Goal: Task Accomplishment & Management: Manage account settings

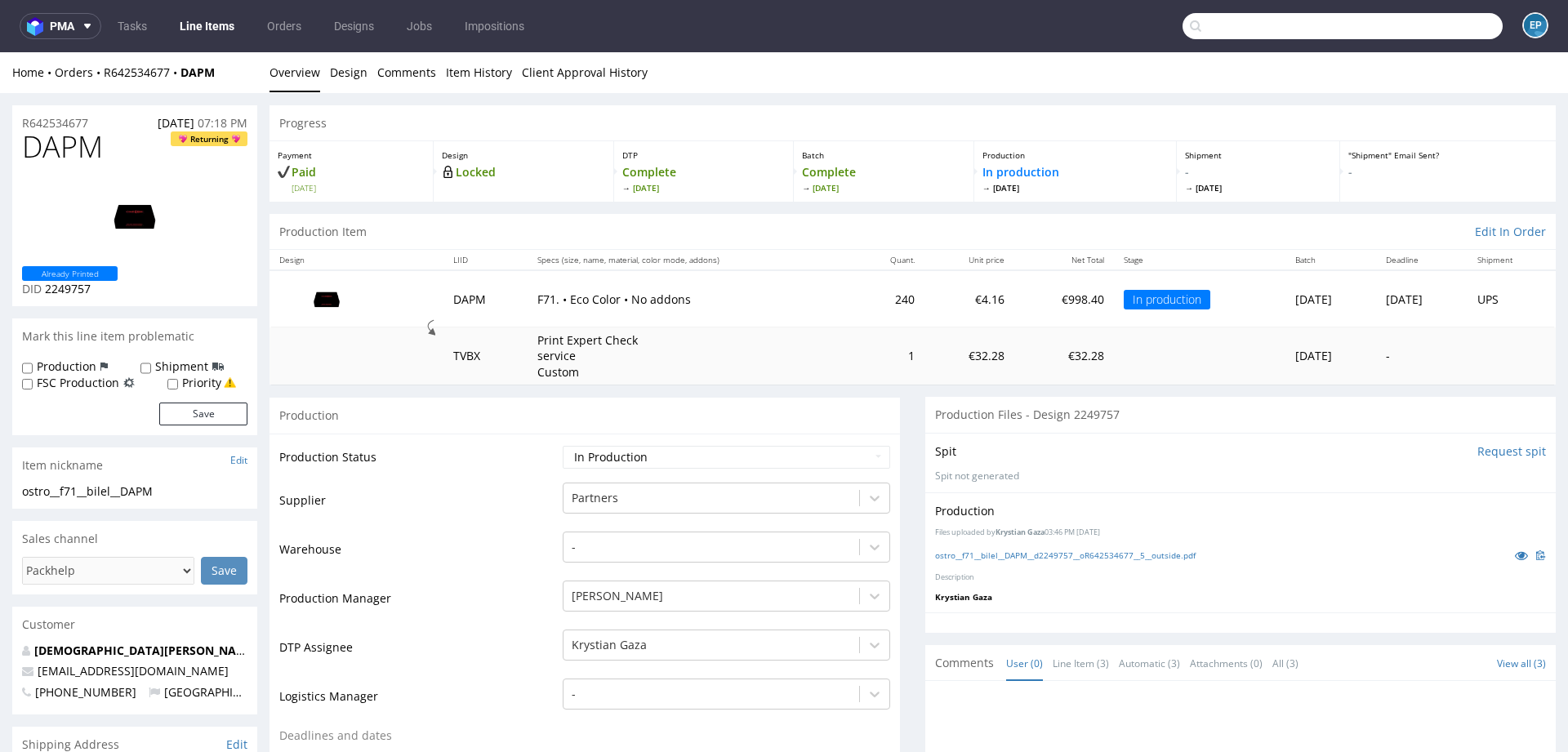
click at [1394, 28] on input "text" at bounding box center [1343, 26] width 320 height 26
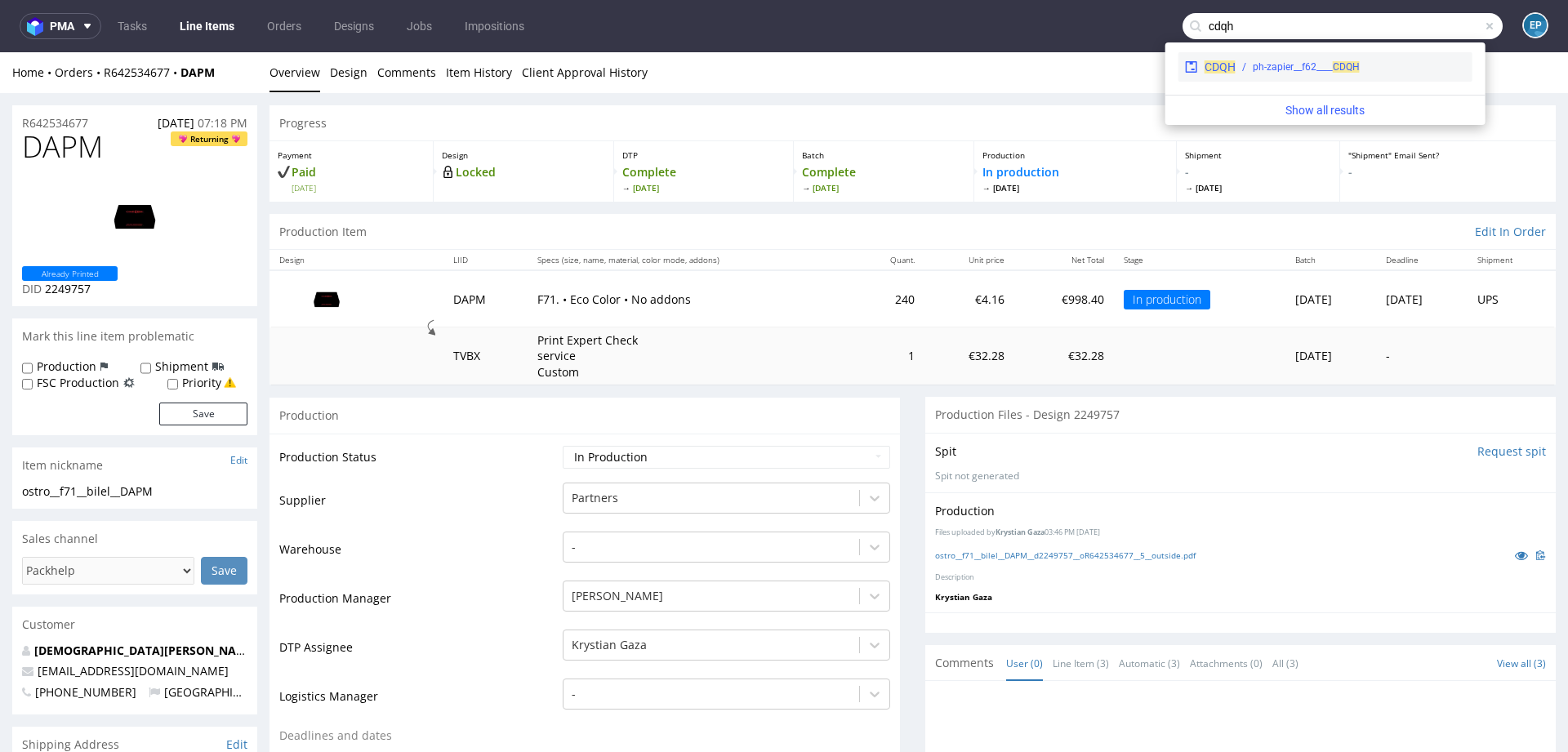
type input "cdqh"
click at [1360, 66] on div "ph-zapier__f62____ CDQH" at bounding box center [1351, 67] width 230 height 15
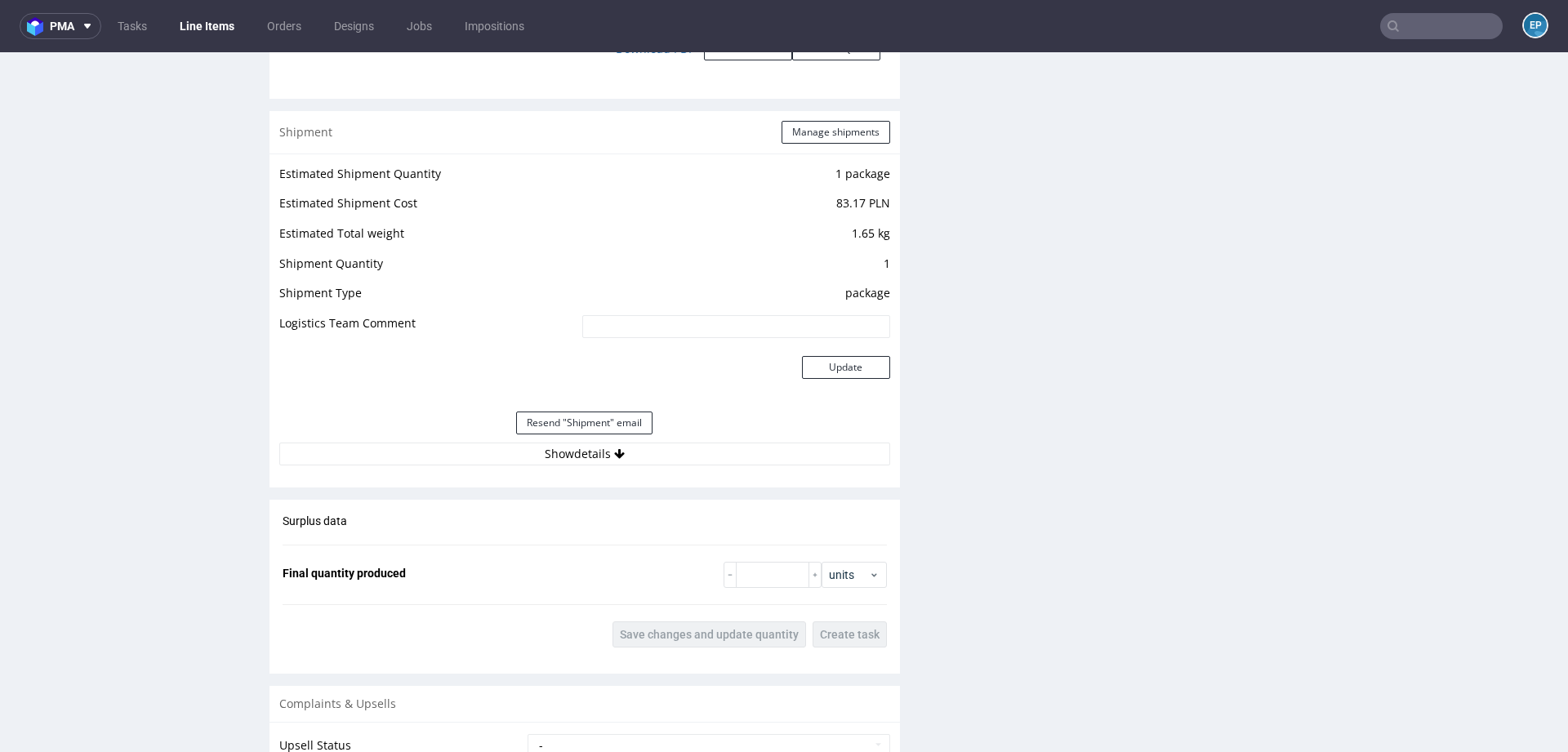
scroll to position [1939, 0]
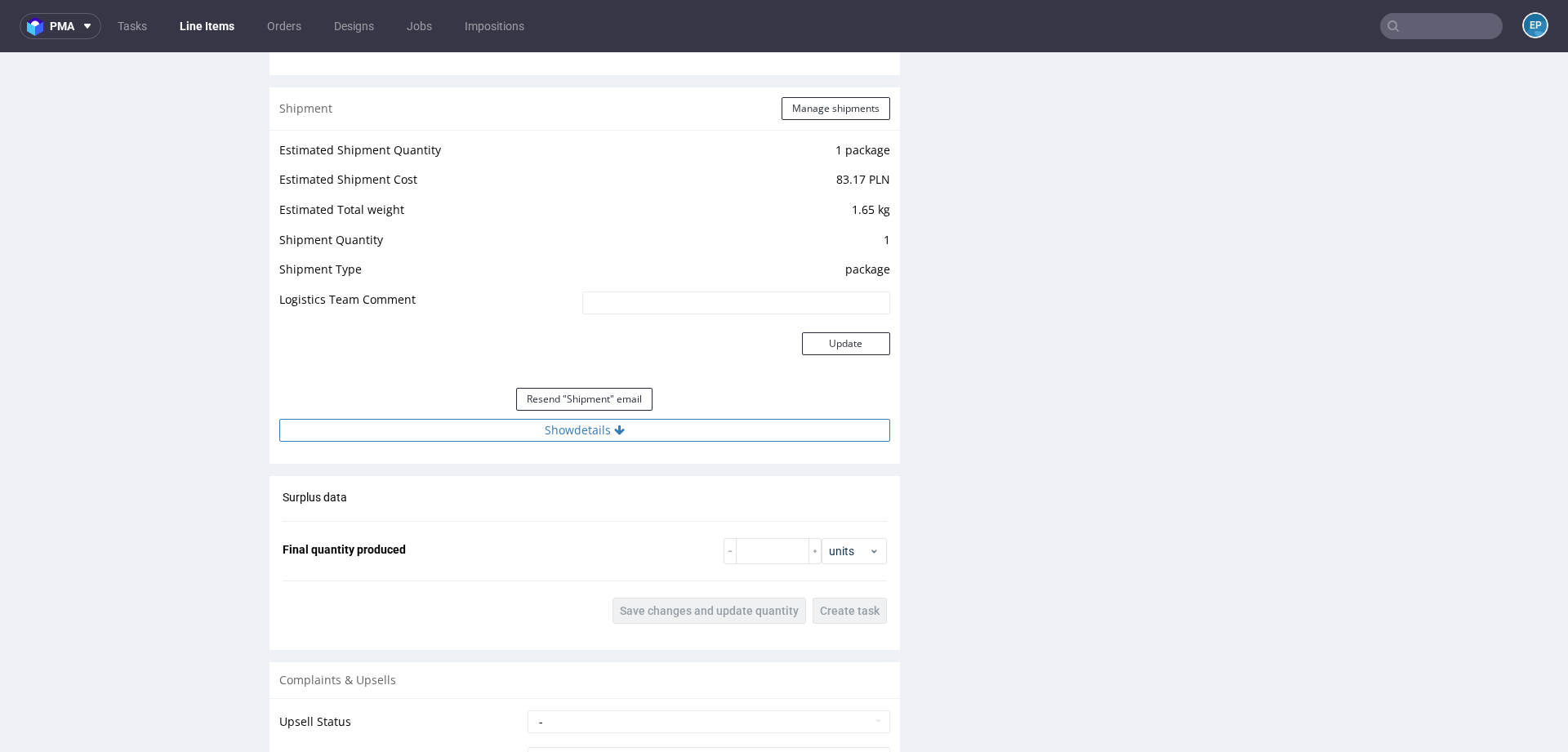
click at [657, 431] on button "Show details" at bounding box center [585, 431] width 611 height 23
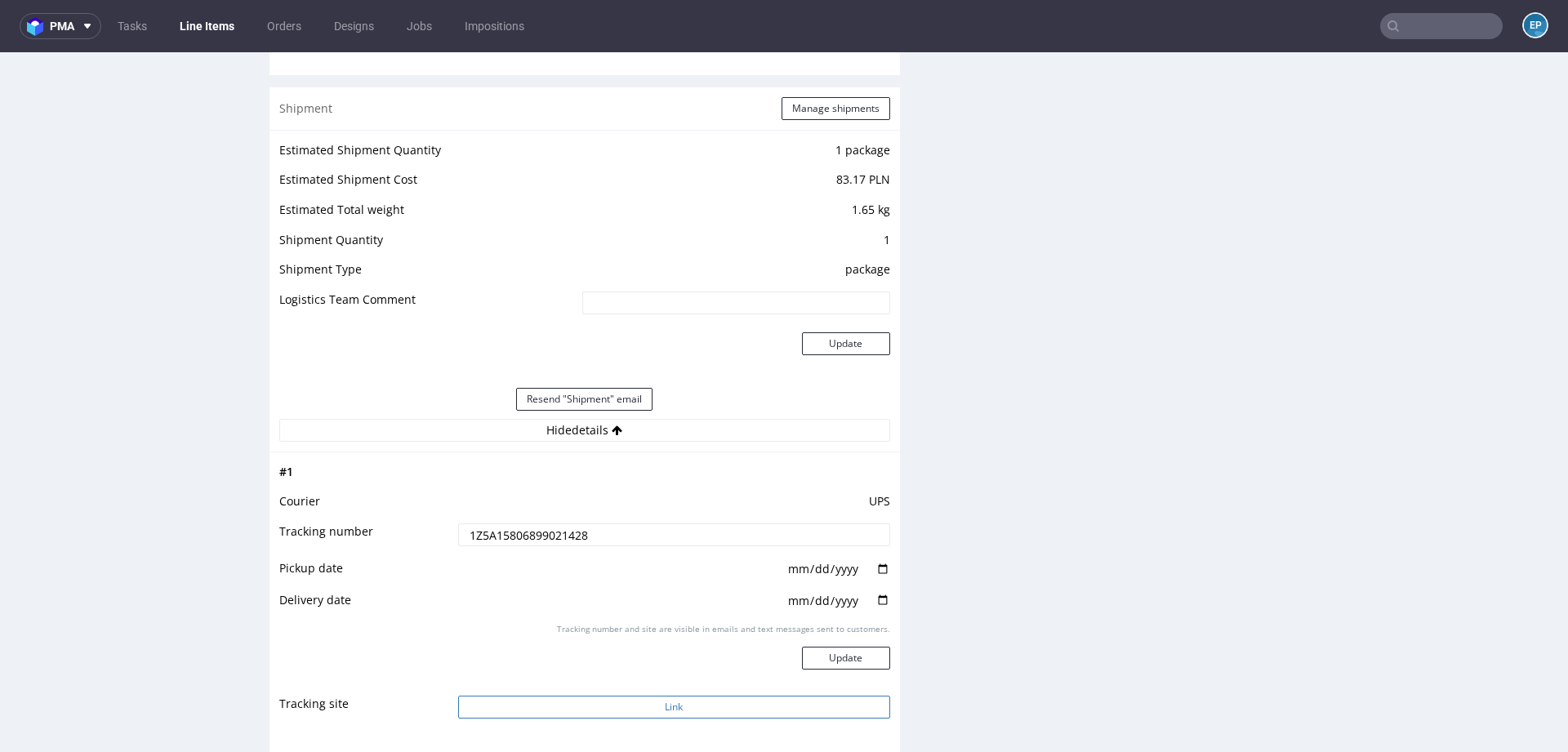
click at [664, 709] on button "Link" at bounding box center [674, 707] width 432 height 23
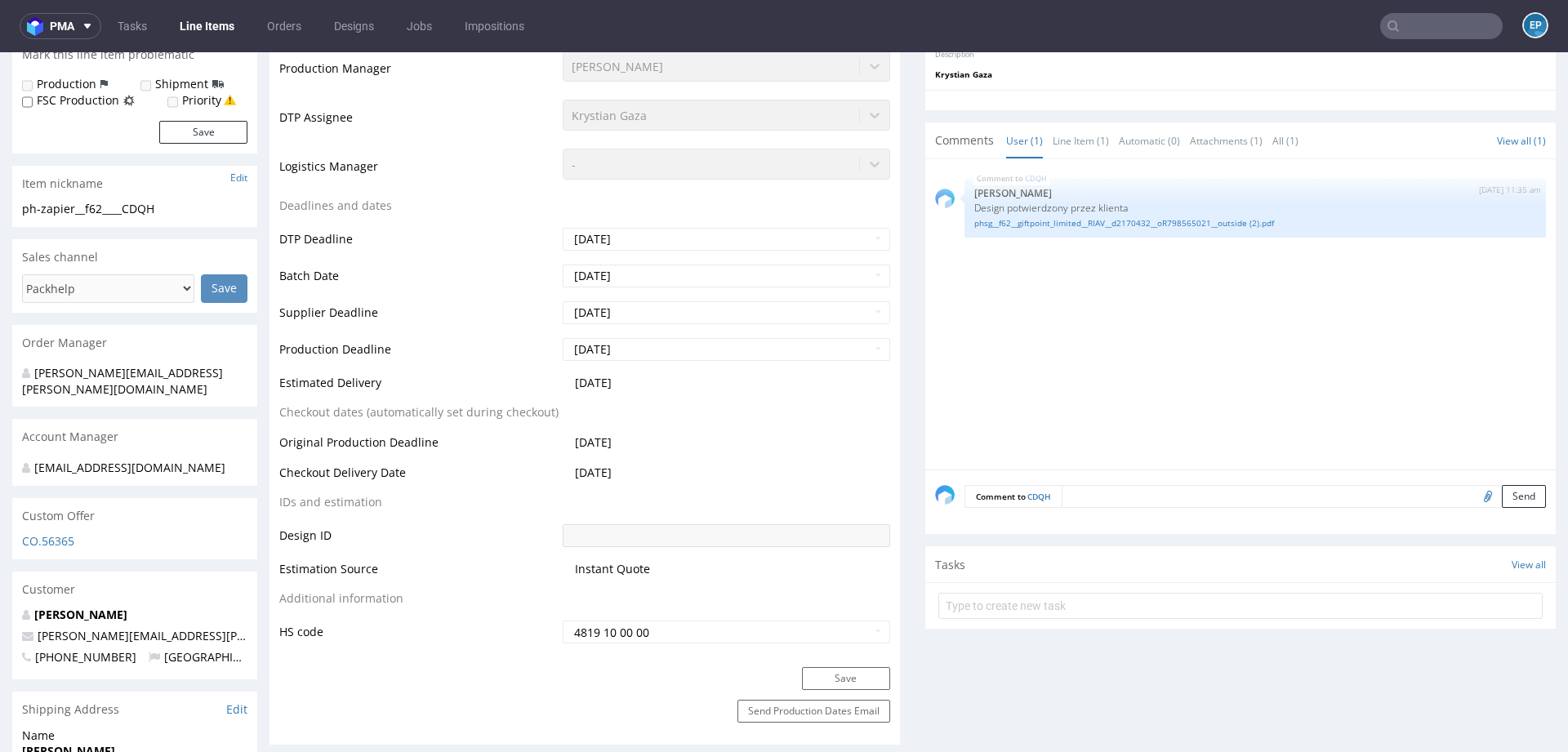
scroll to position [0, 0]
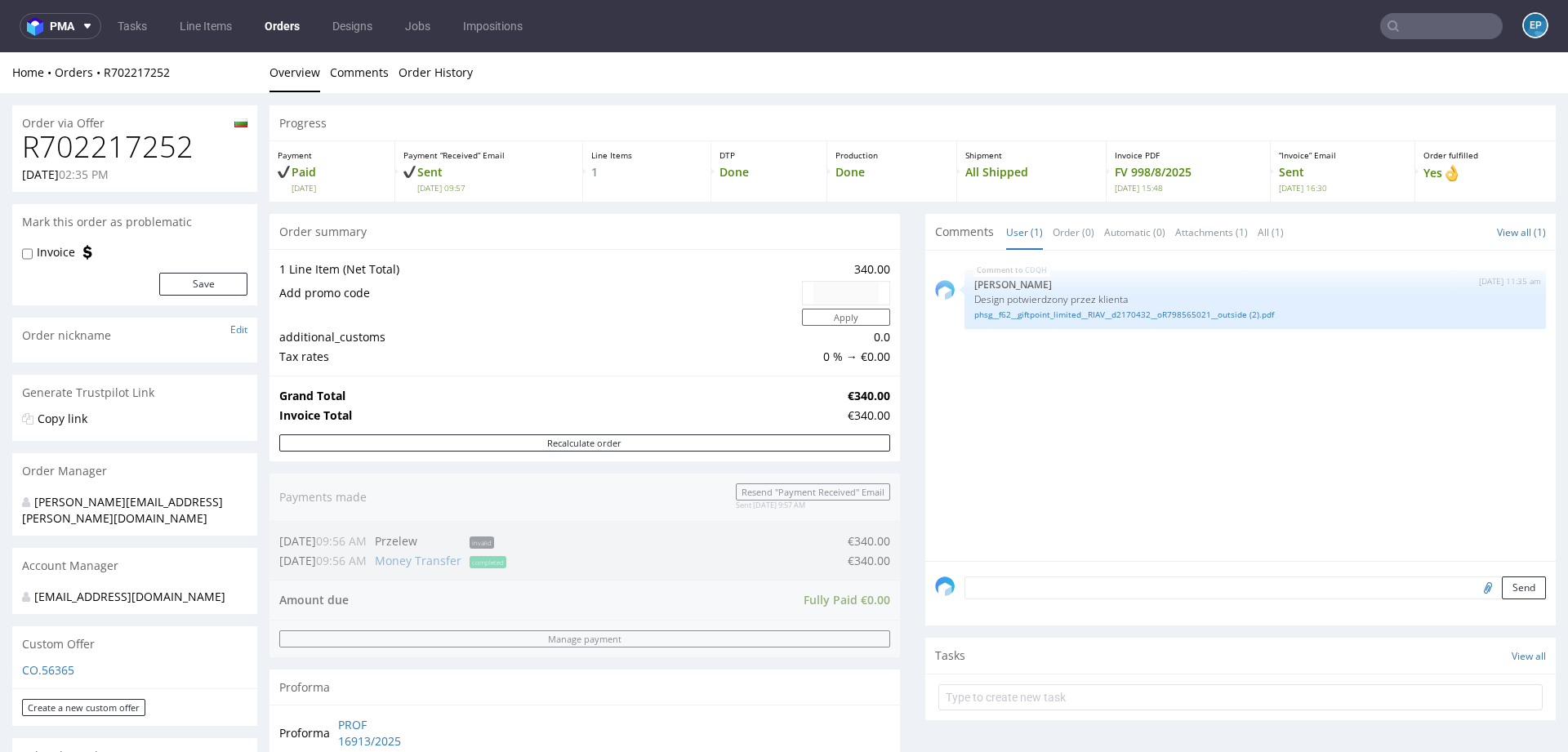
click at [162, 151] on h1 "R702217252" at bounding box center [135, 146] width 226 height 32
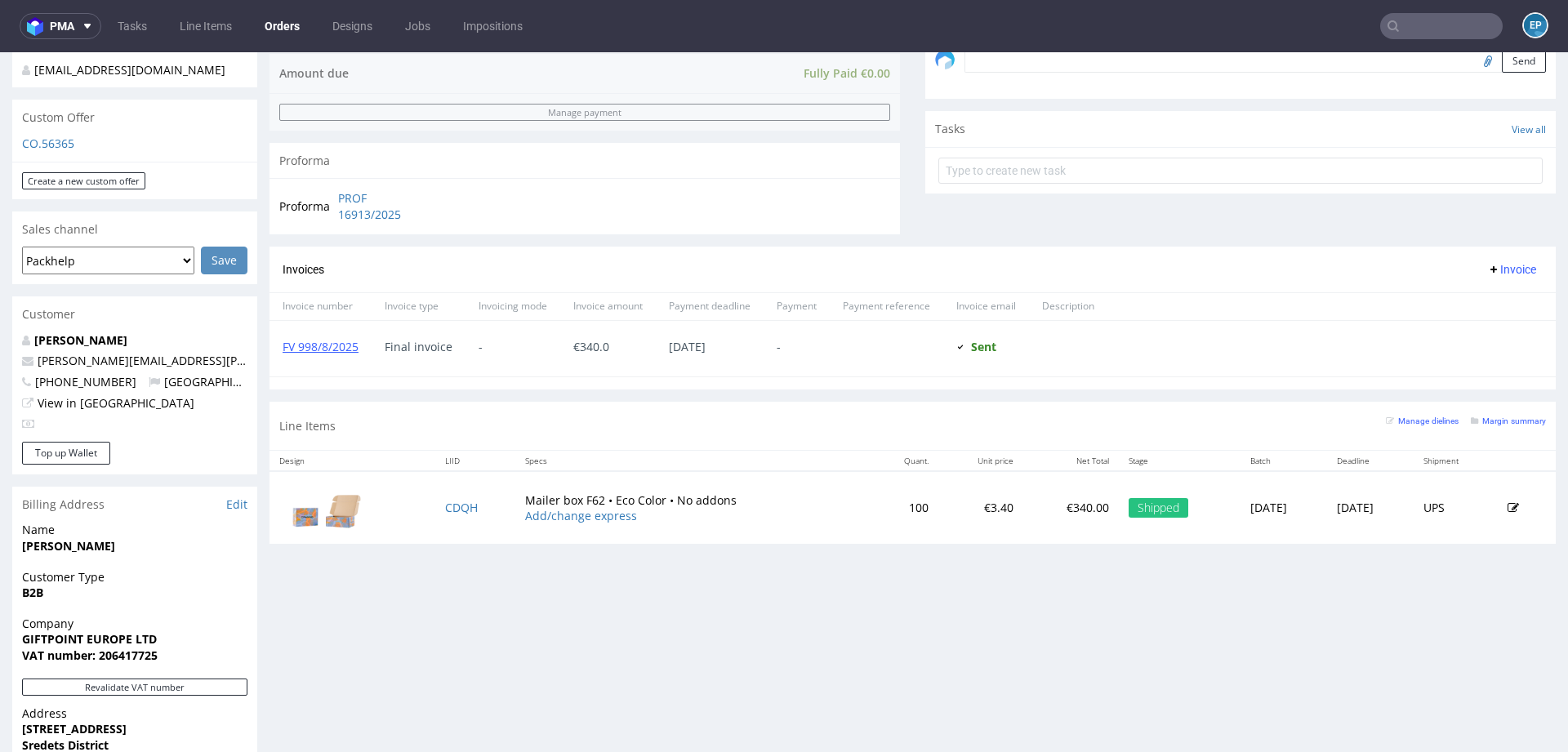
scroll to position [817, 0]
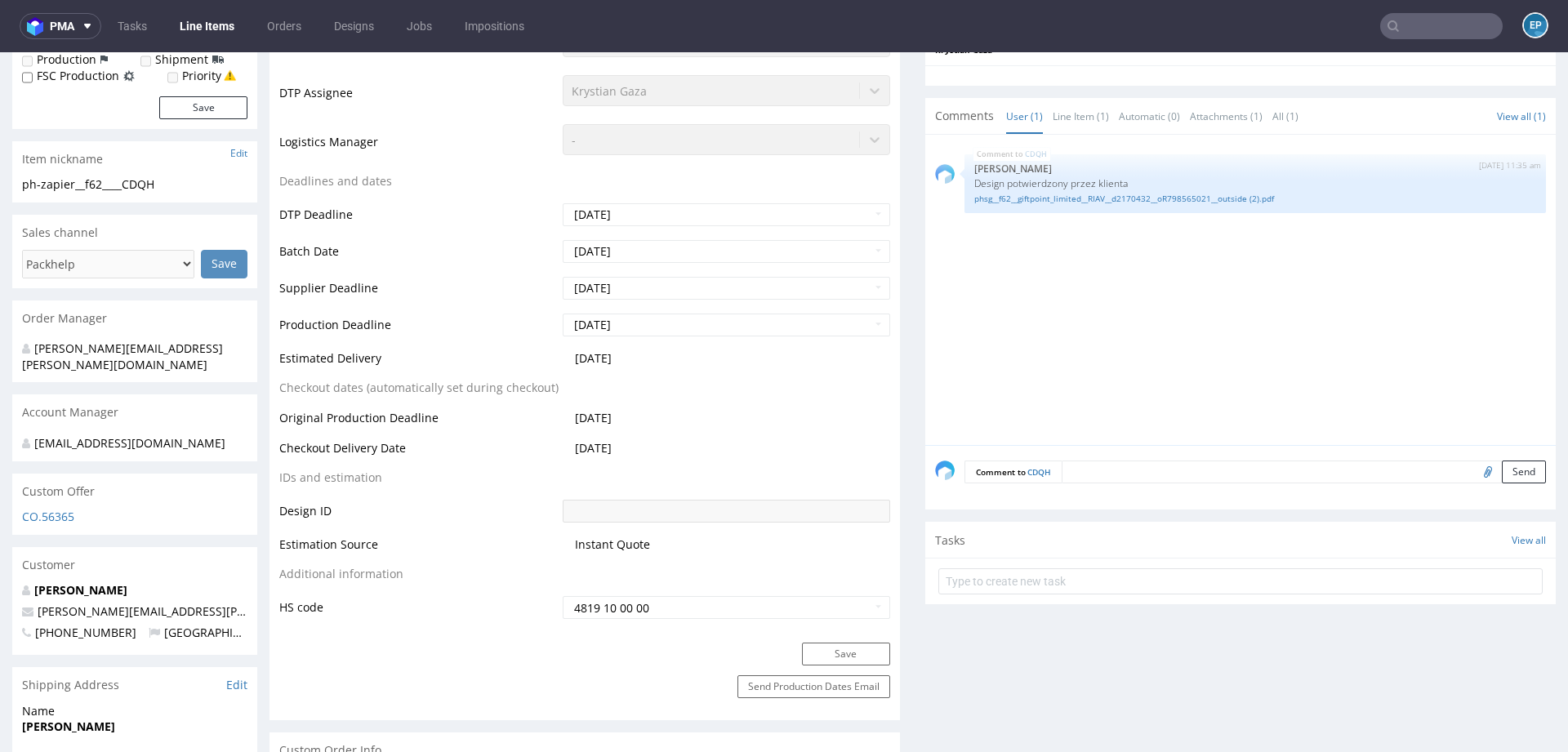
scroll to position [221, 0]
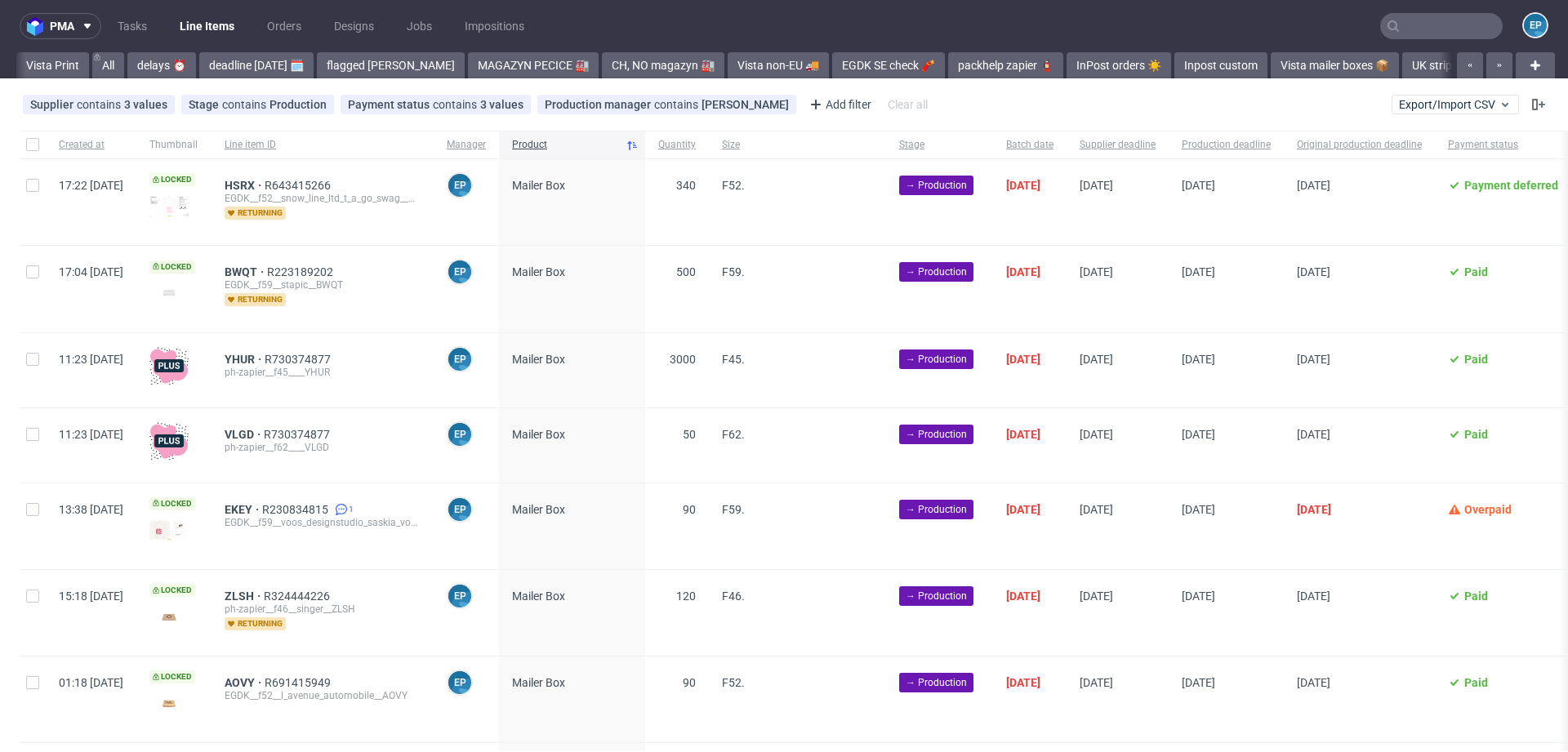
scroll to position [0, 1494]
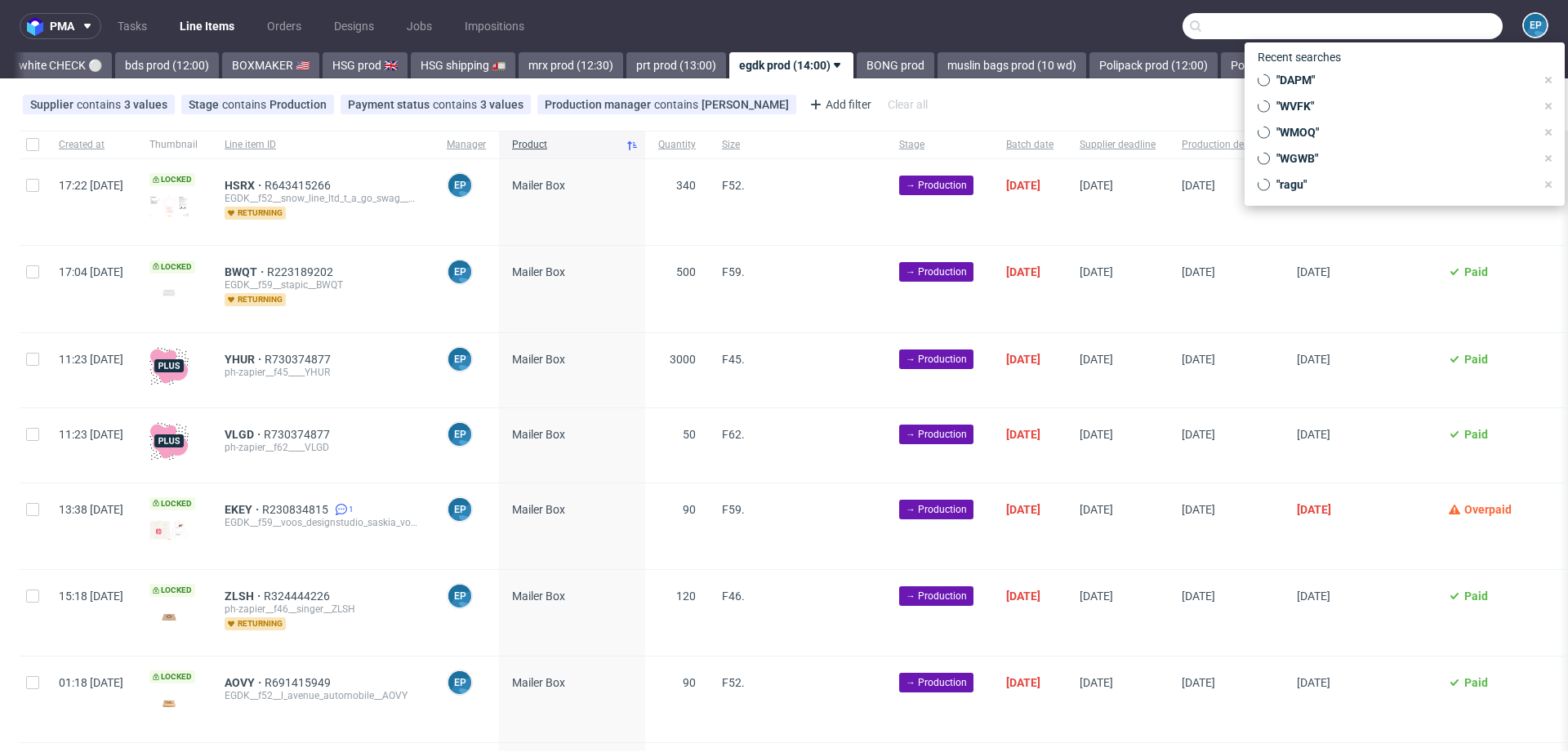
click at [1396, 21] on input "text" at bounding box center [1343, 26] width 320 height 26
paste input "PHOH"
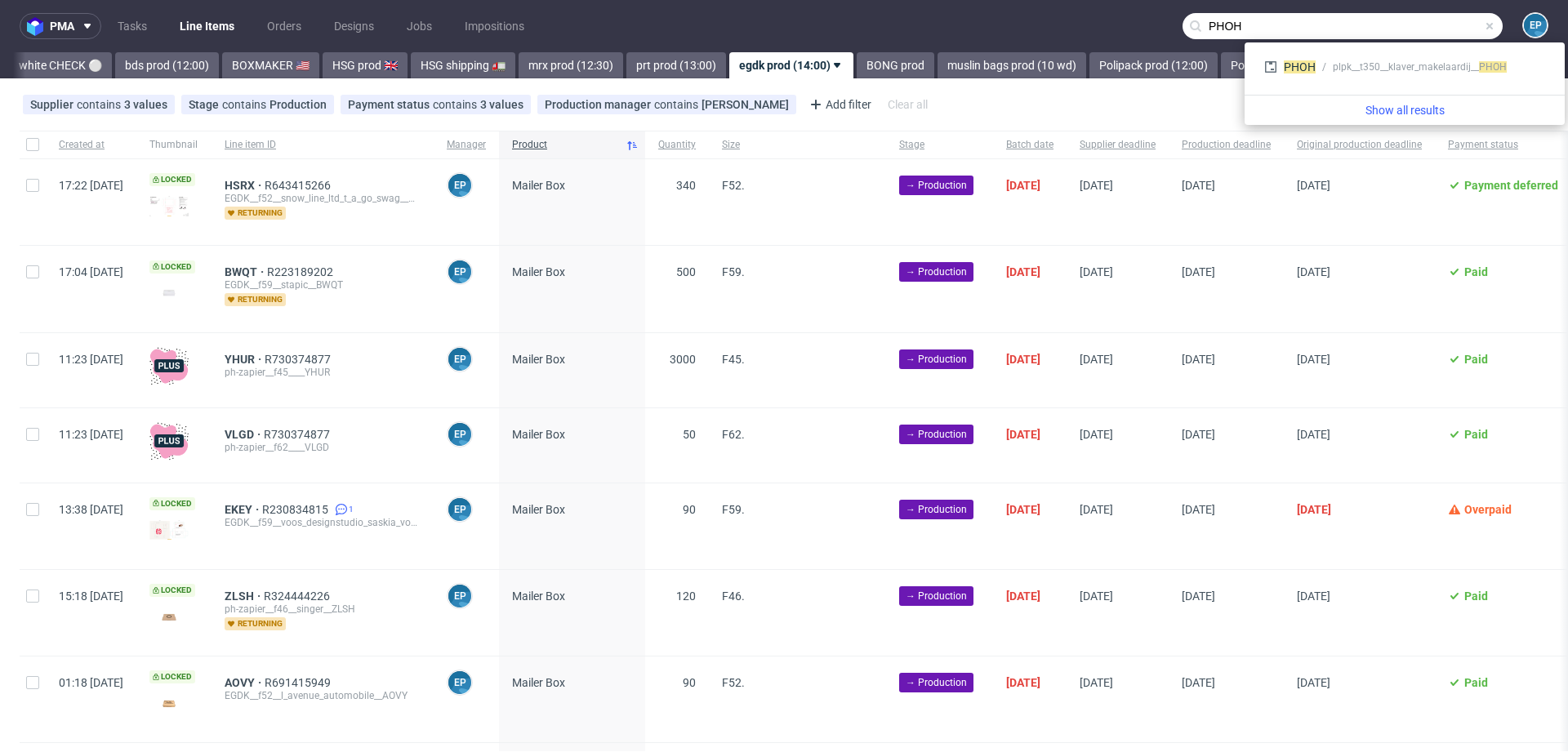
type input "PHOH"
click at [20, 144] on div at bounding box center [32, 144] width 26 height 28
checkbox input "true"
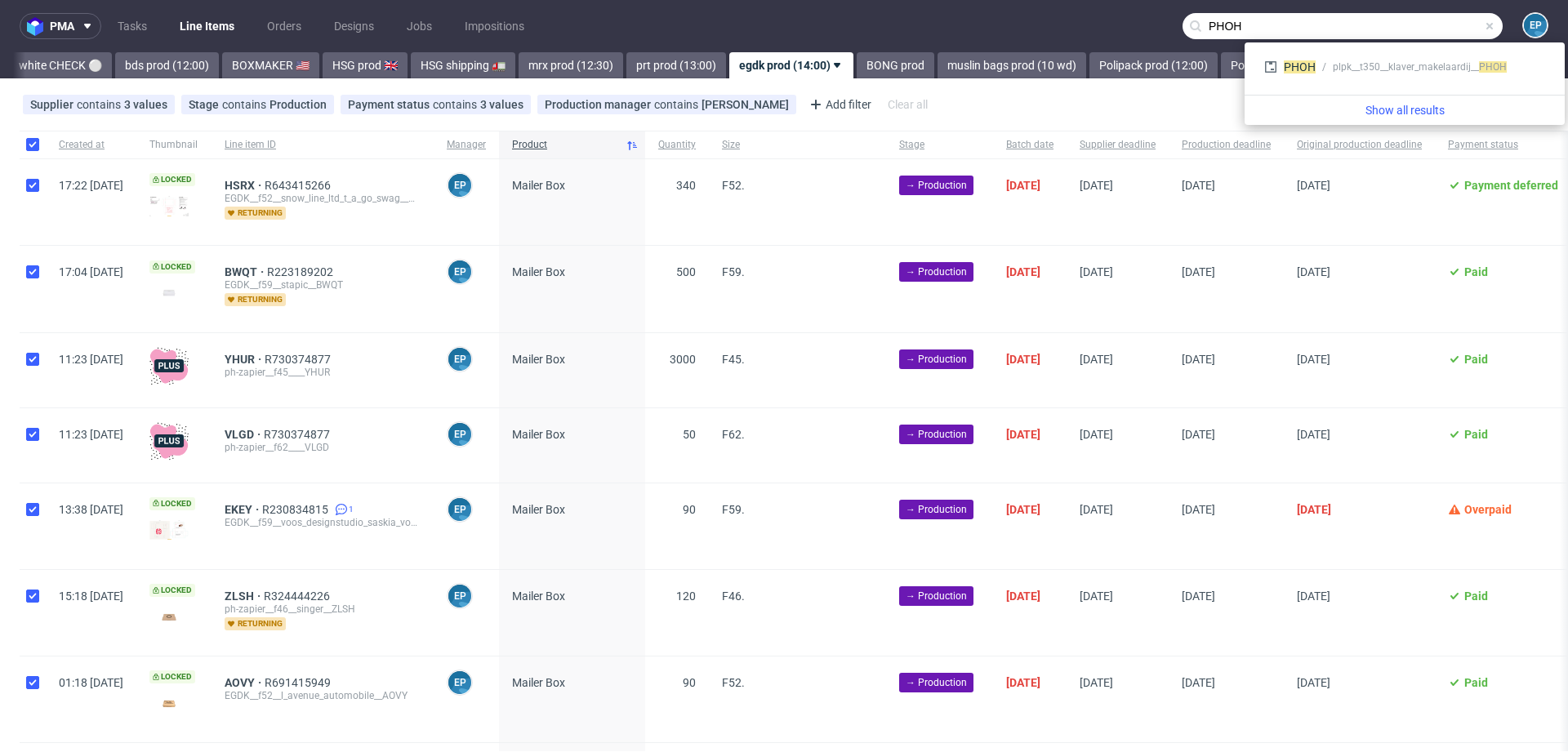
checkbox input "true"
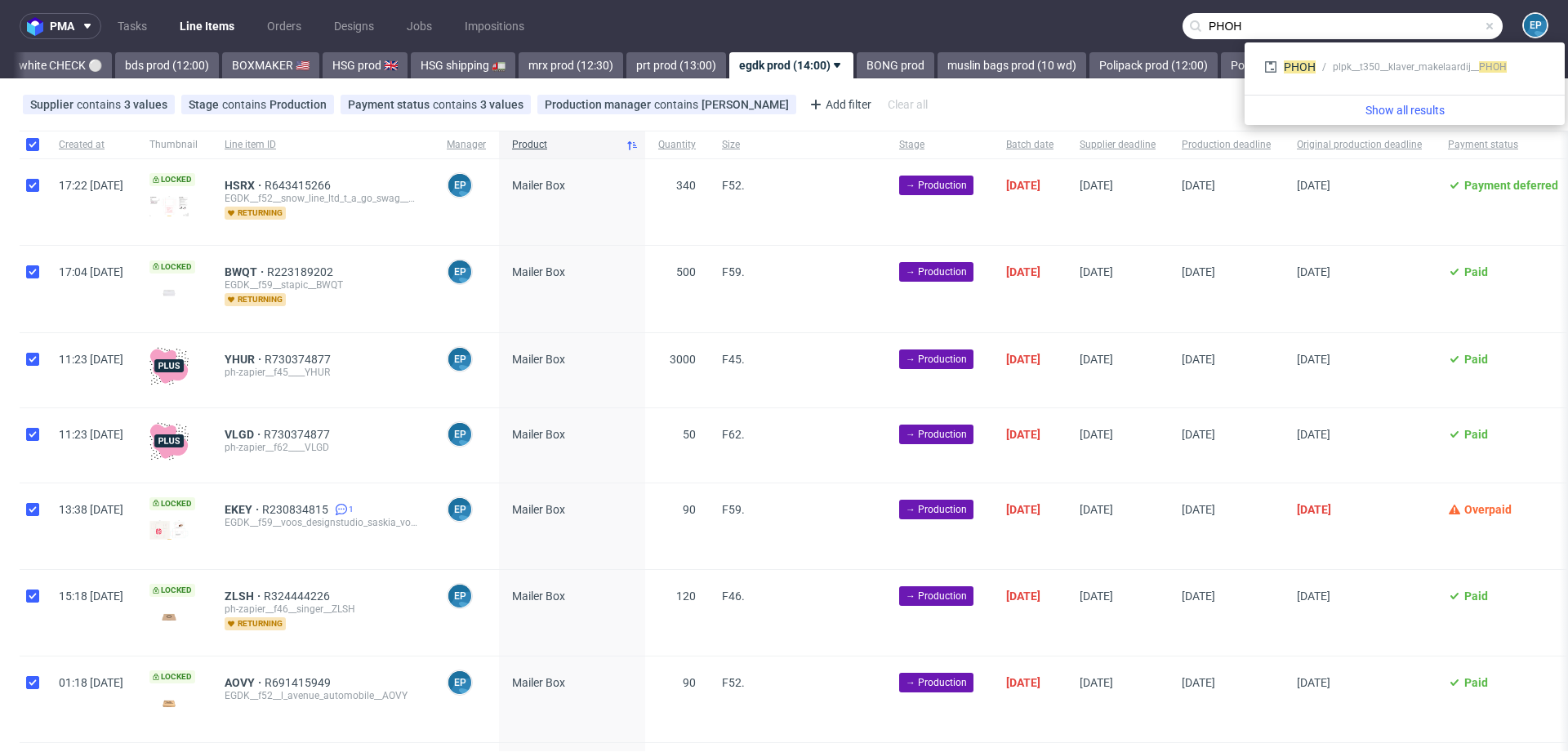
checkbox input "true"
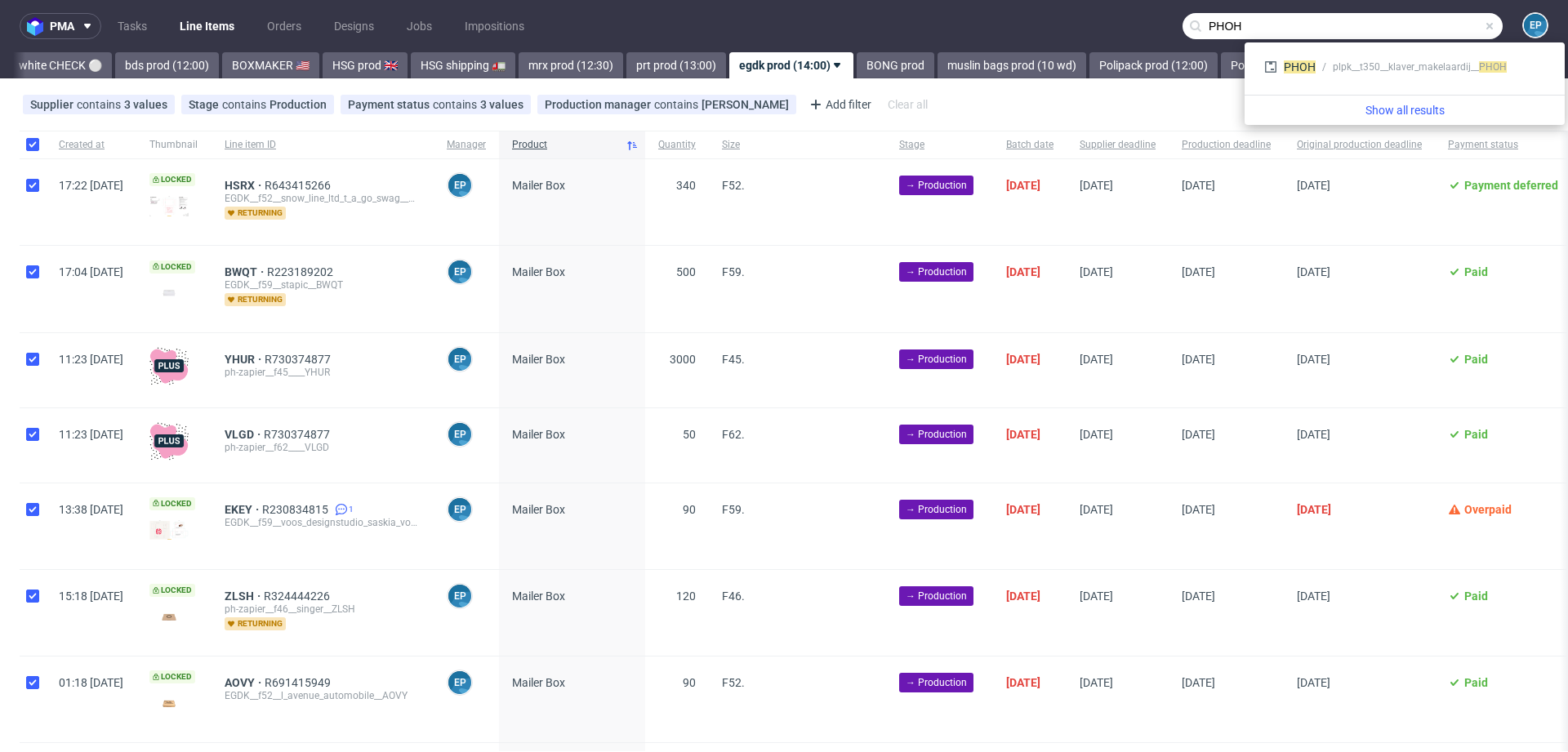
checkbox input "true"
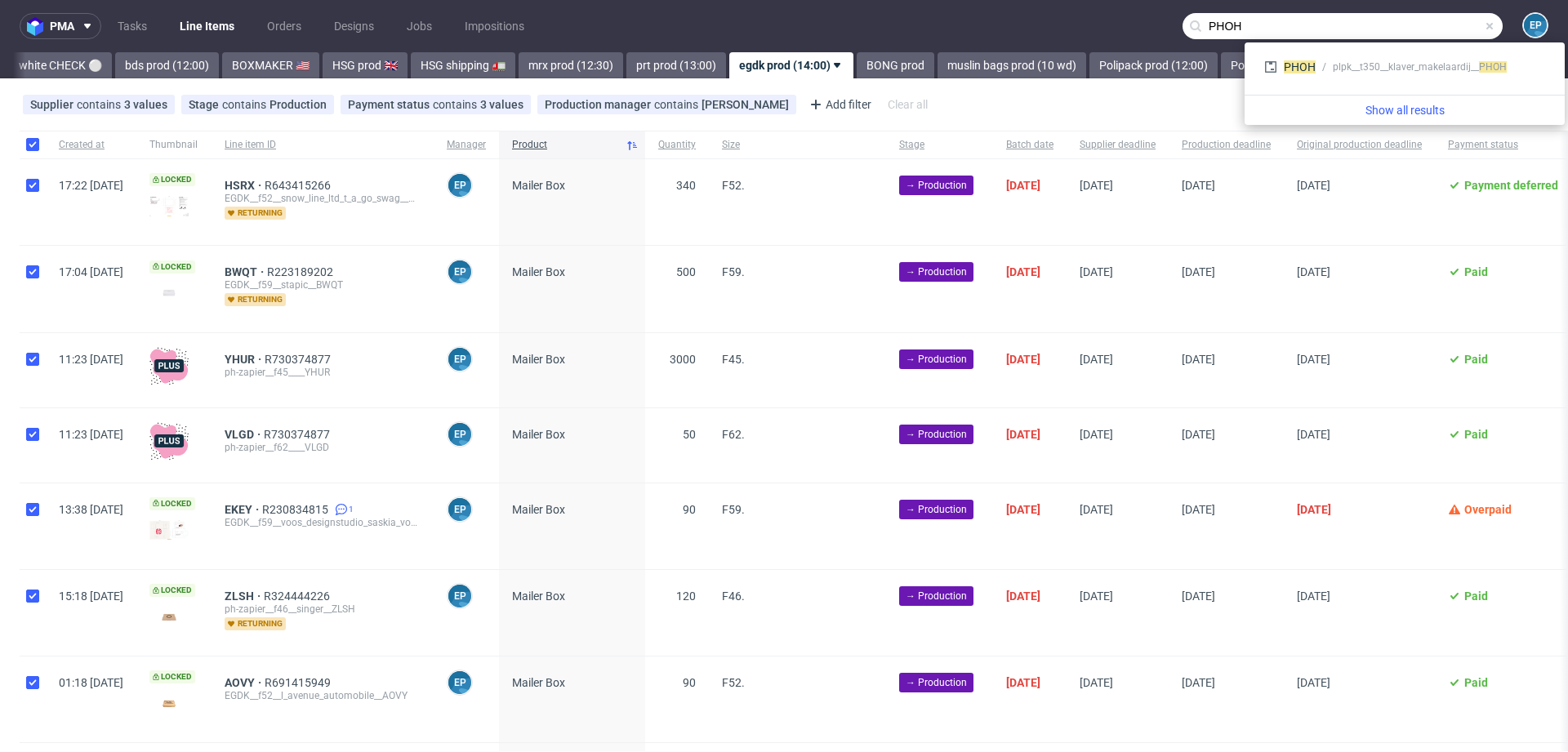
checkbox input "true"
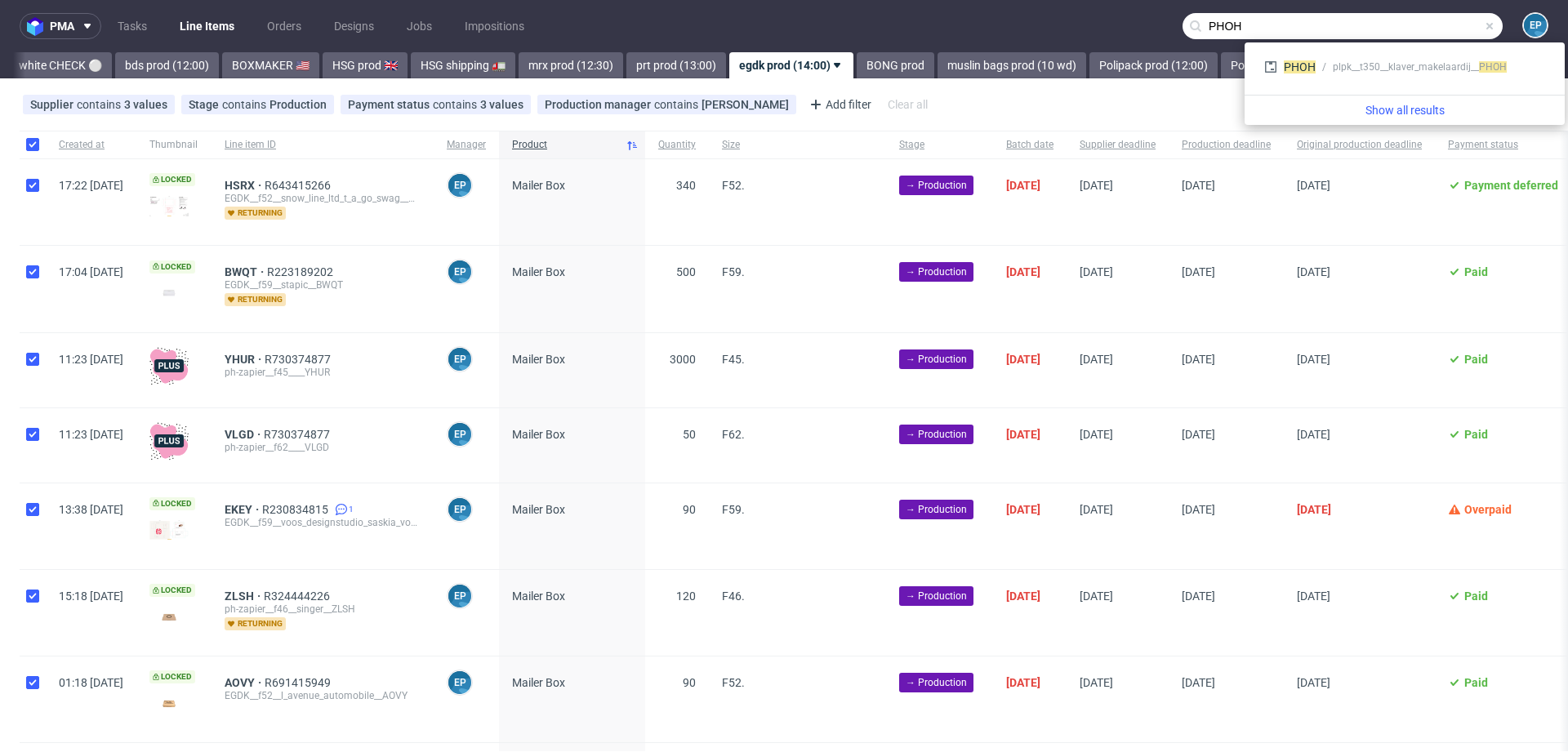
checkbox input "true"
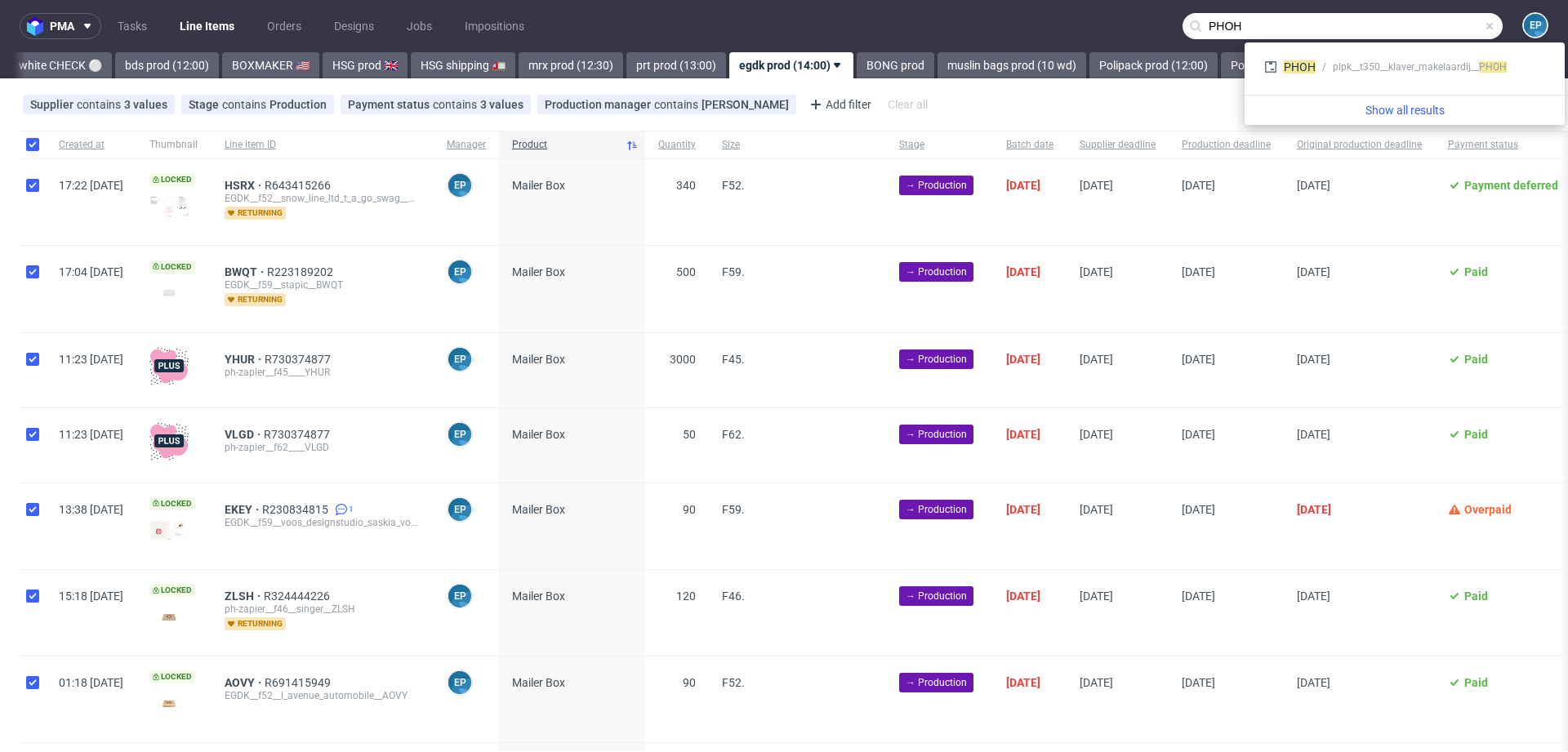
checkbox input "true"
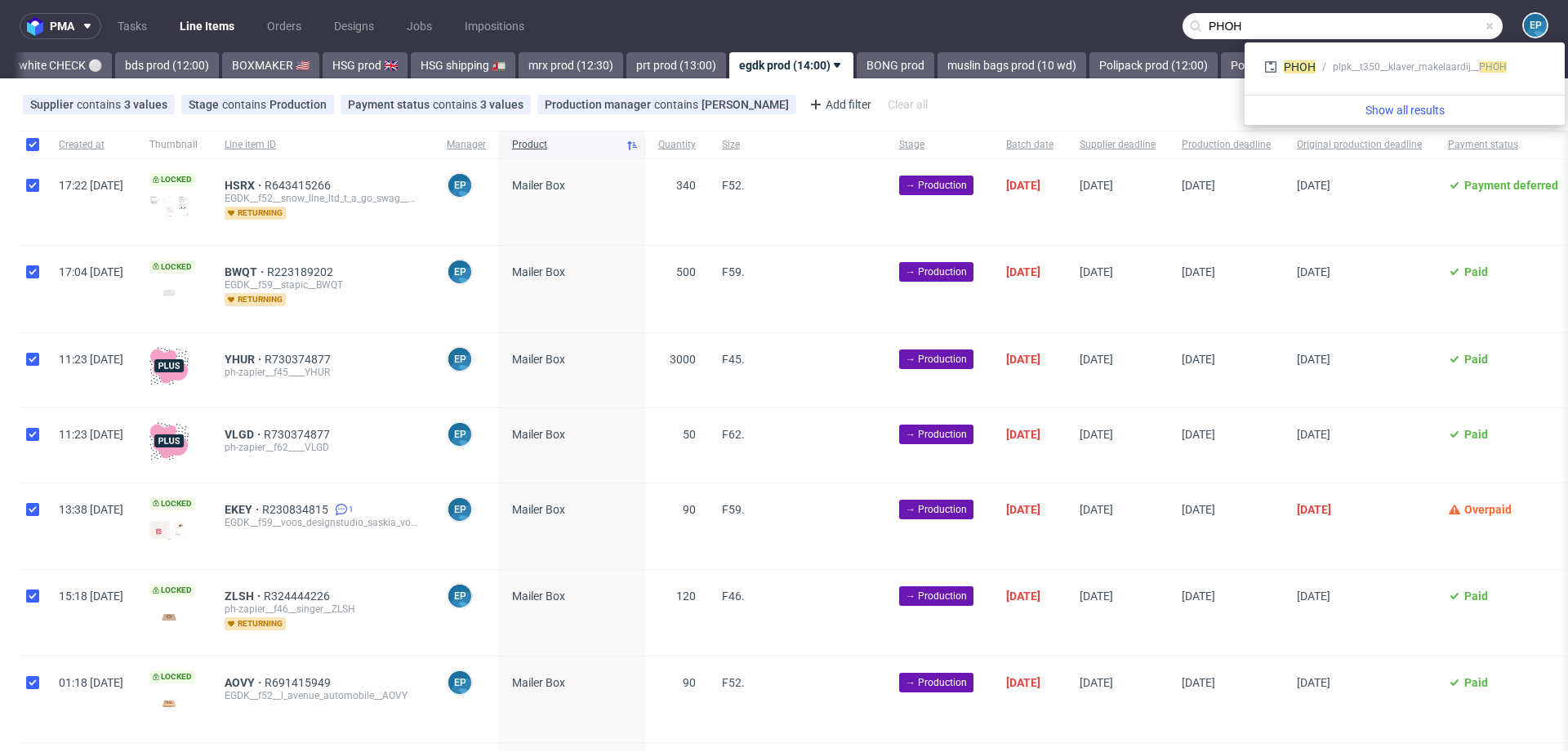
checkbox input "true"
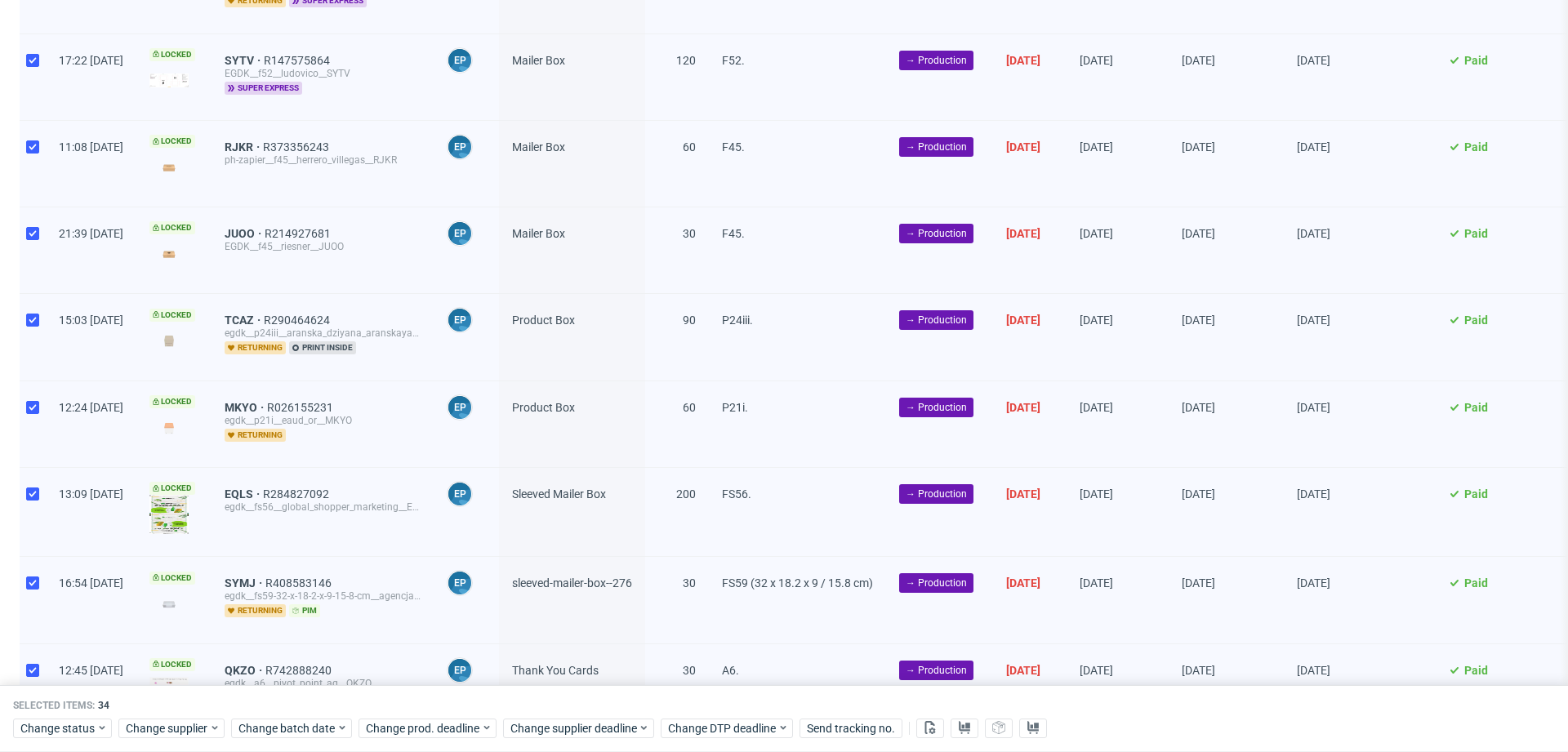
scroll to position [2440, 0]
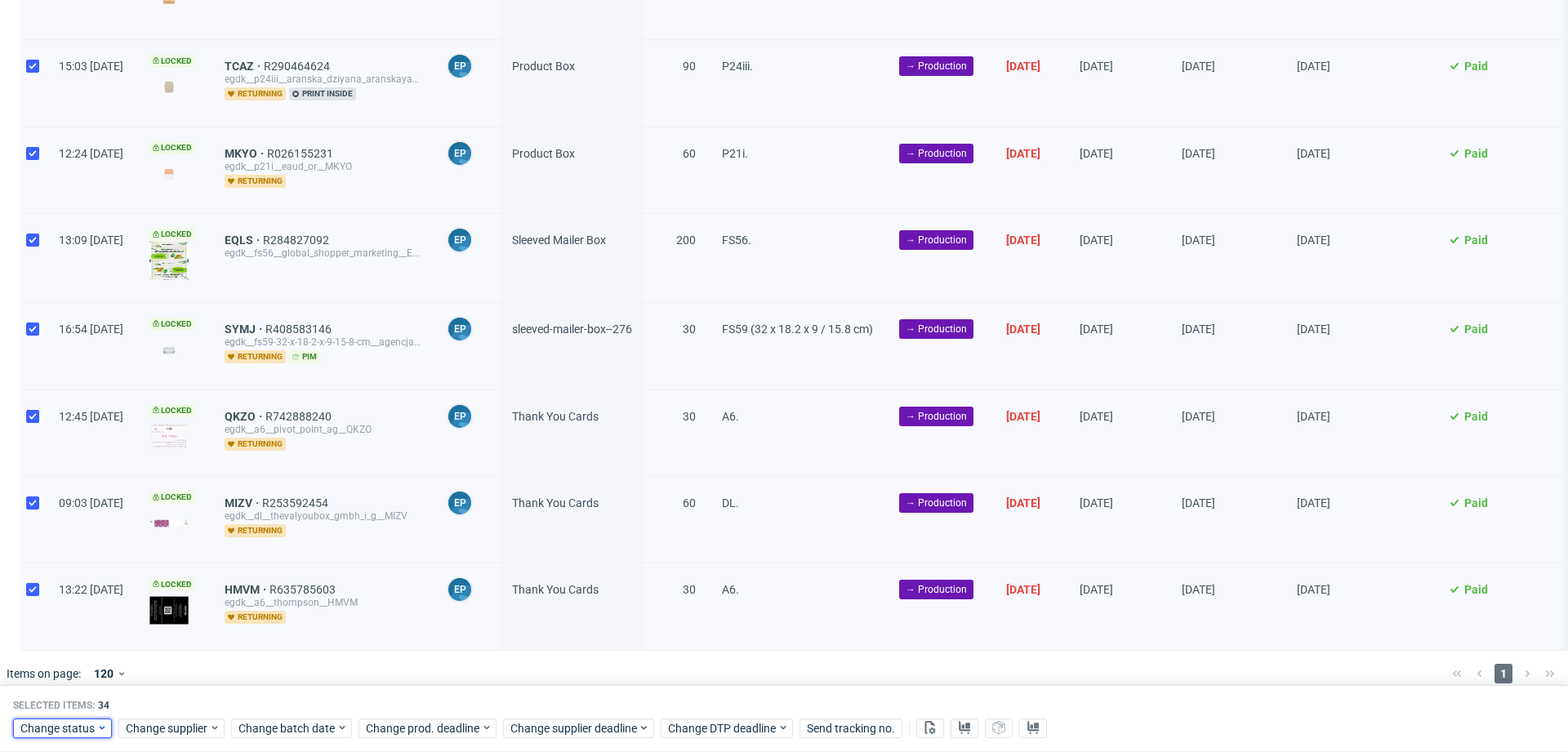
click at [62, 724] on span "Change status" at bounding box center [58, 728] width 76 height 17
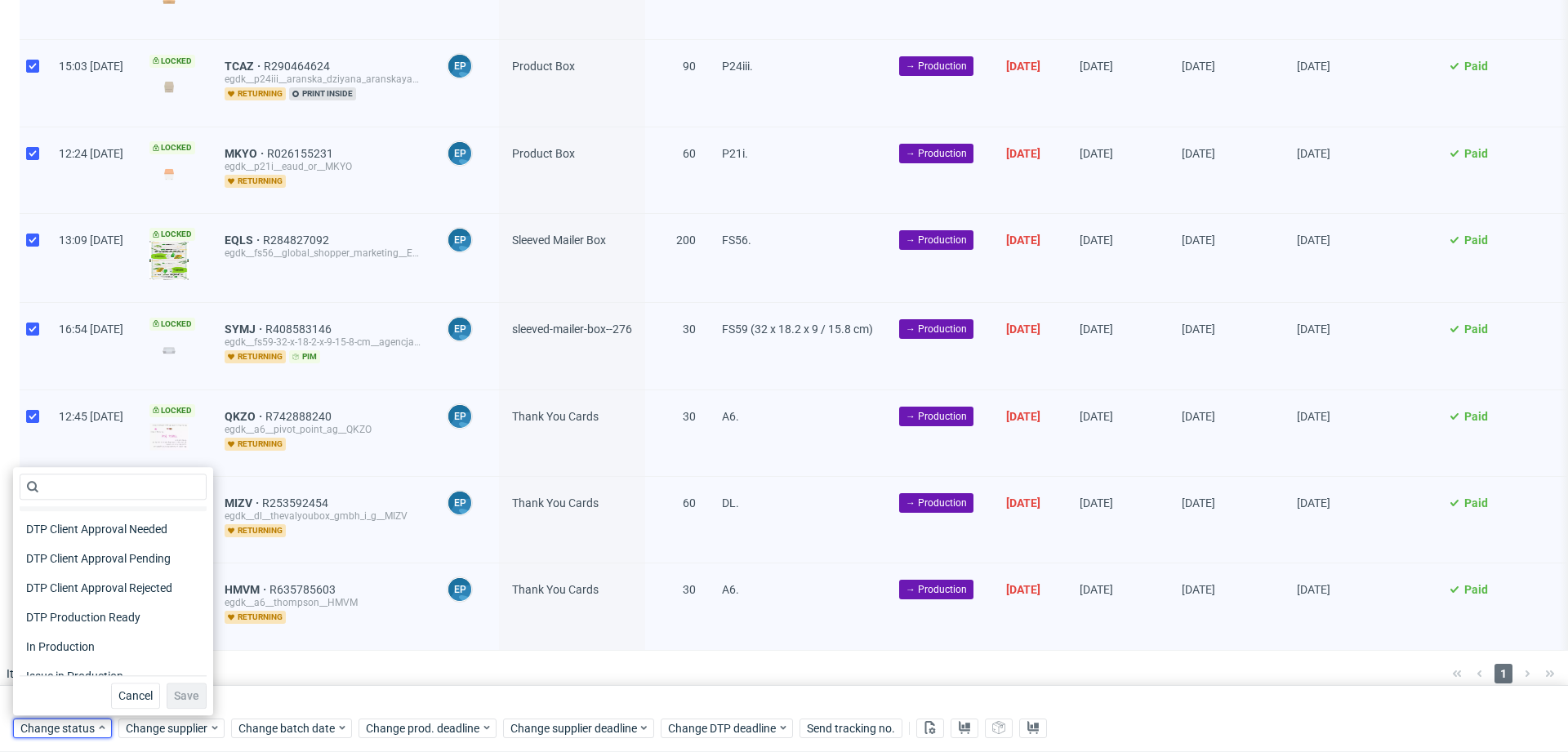
scroll to position [117, 0]
click at [116, 636] on div "In Production" at bounding box center [113, 639] width 187 height 23
click at [174, 692] on span "Save" at bounding box center [186, 695] width 25 height 11
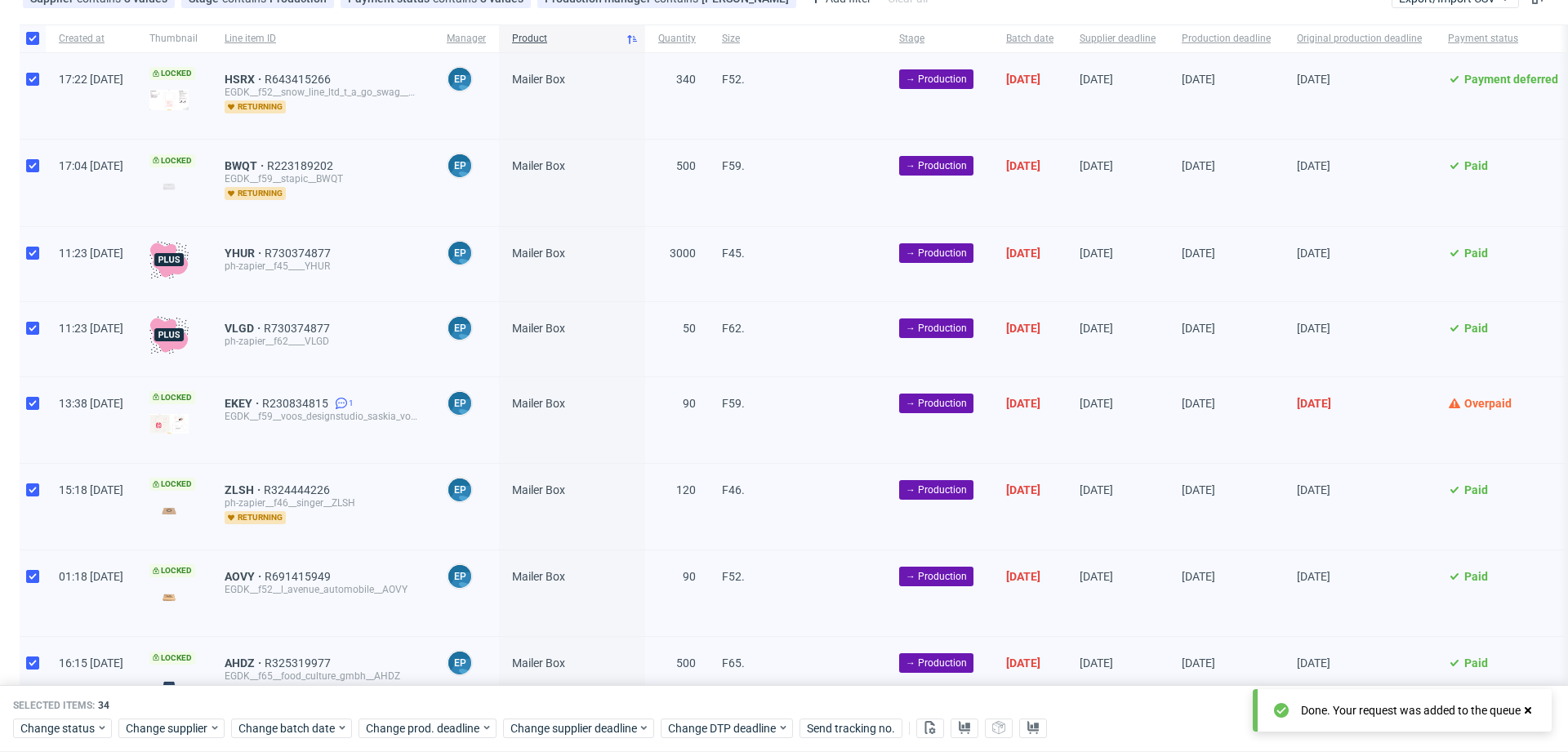
scroll to position [0, 0]
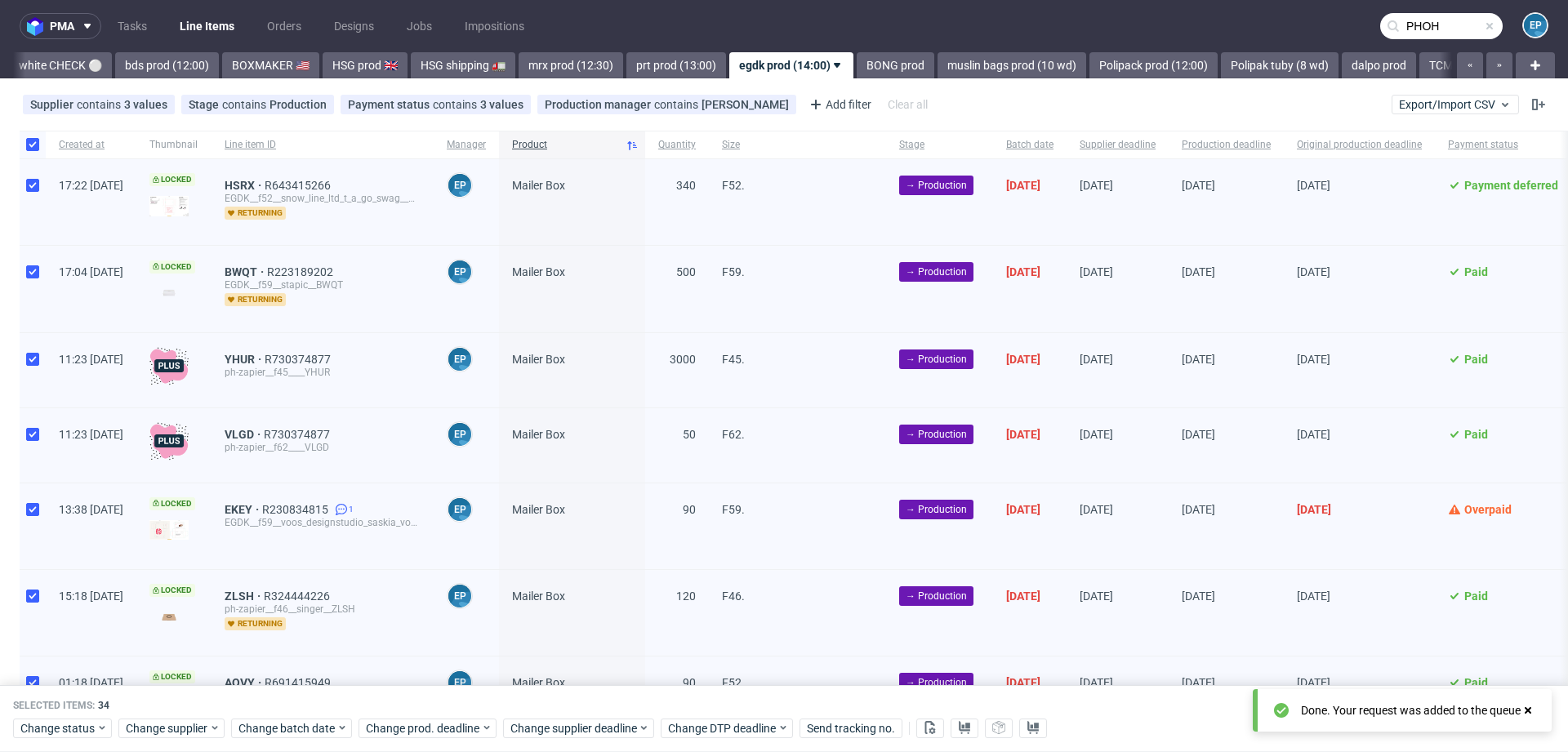
click at [1412, 19] on input "PHOH" at bounding box center [1442, 26] width 123 height 26
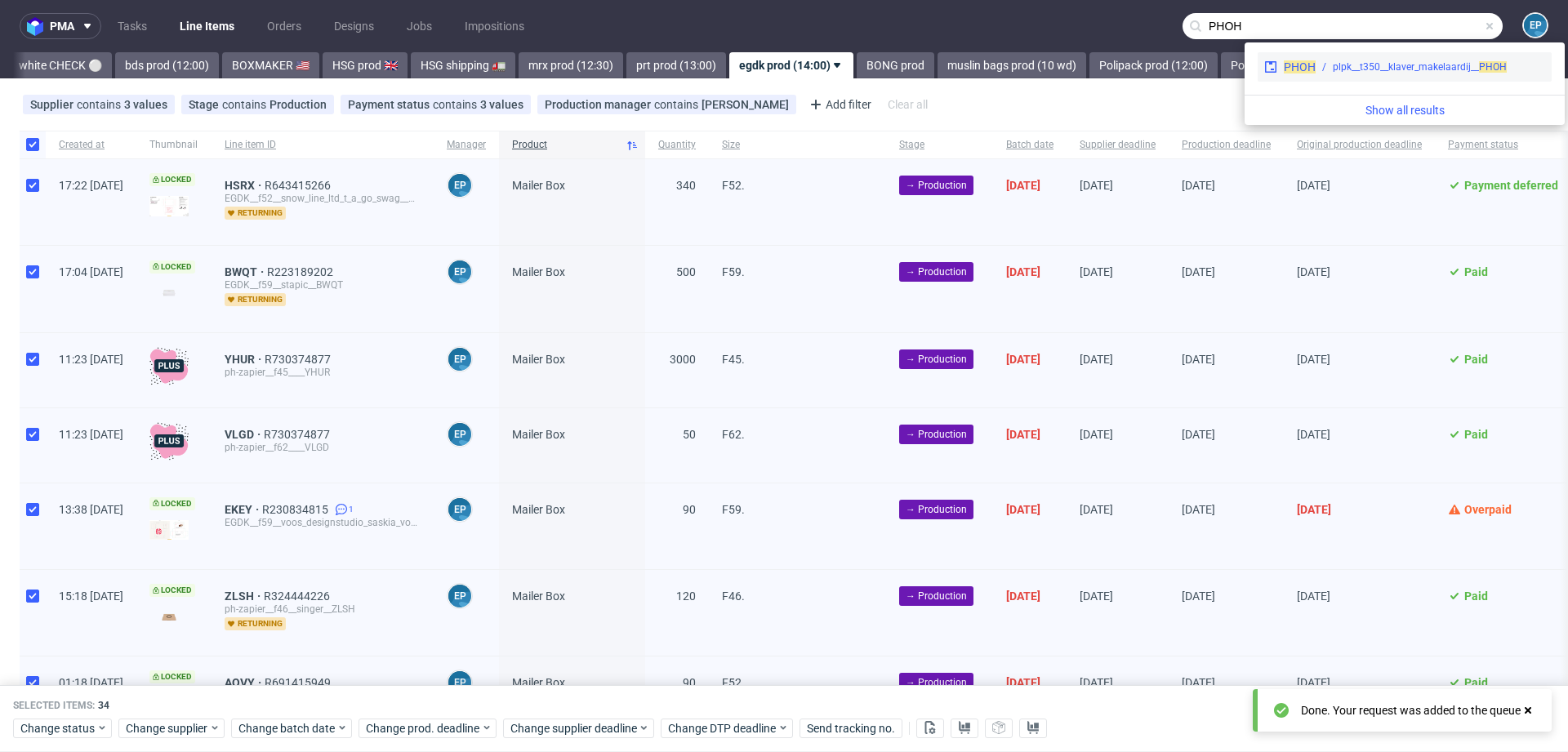
click at [1341, 72] on div "plpk__t350__klaver_makelaardij__ PHOH" at bounding box center [1420, 67] width 174 height 15
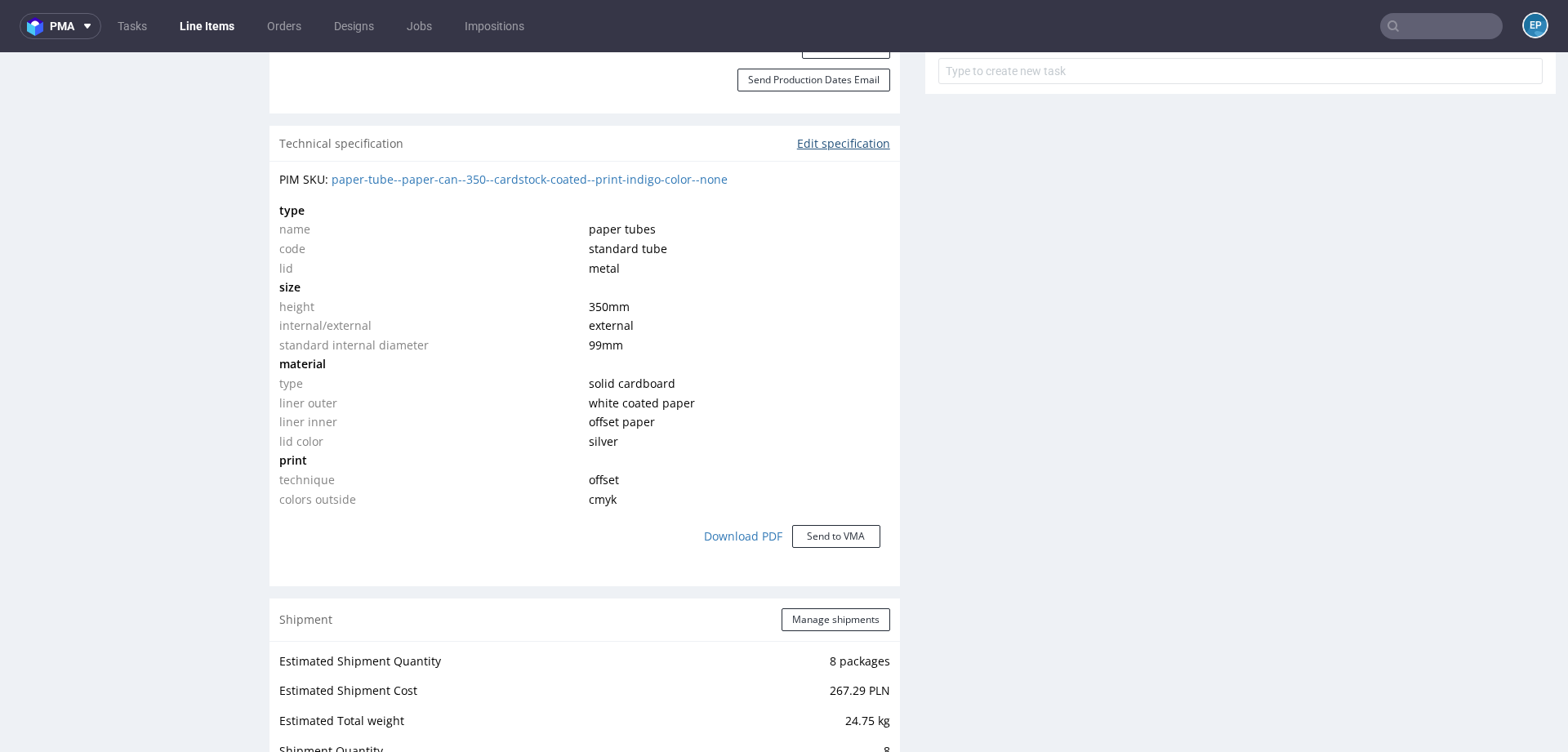
scroll to position [1184, 0]
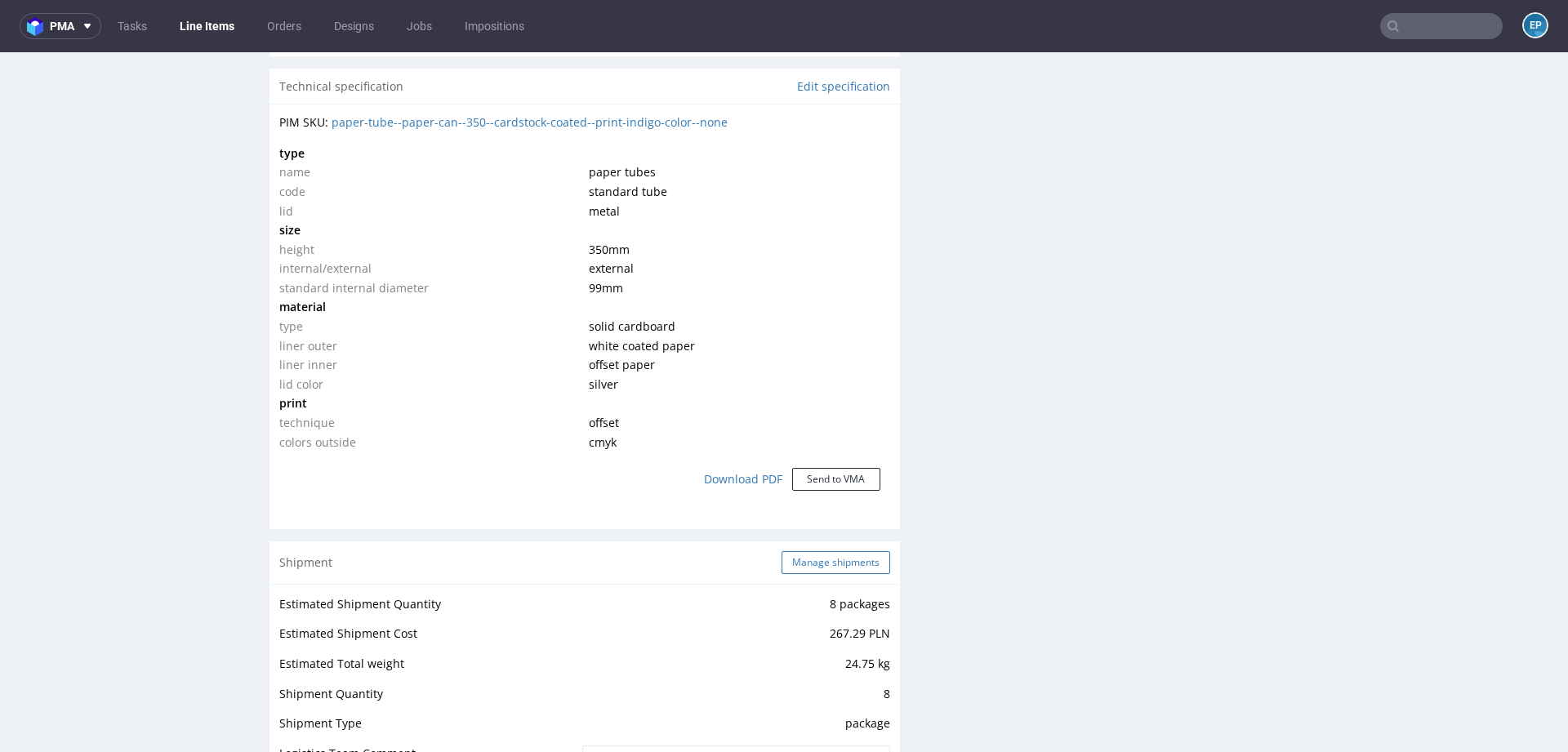
click at [811, 555] on button "Manage shipments" at bounding box center [836, 563] width 109 height 23
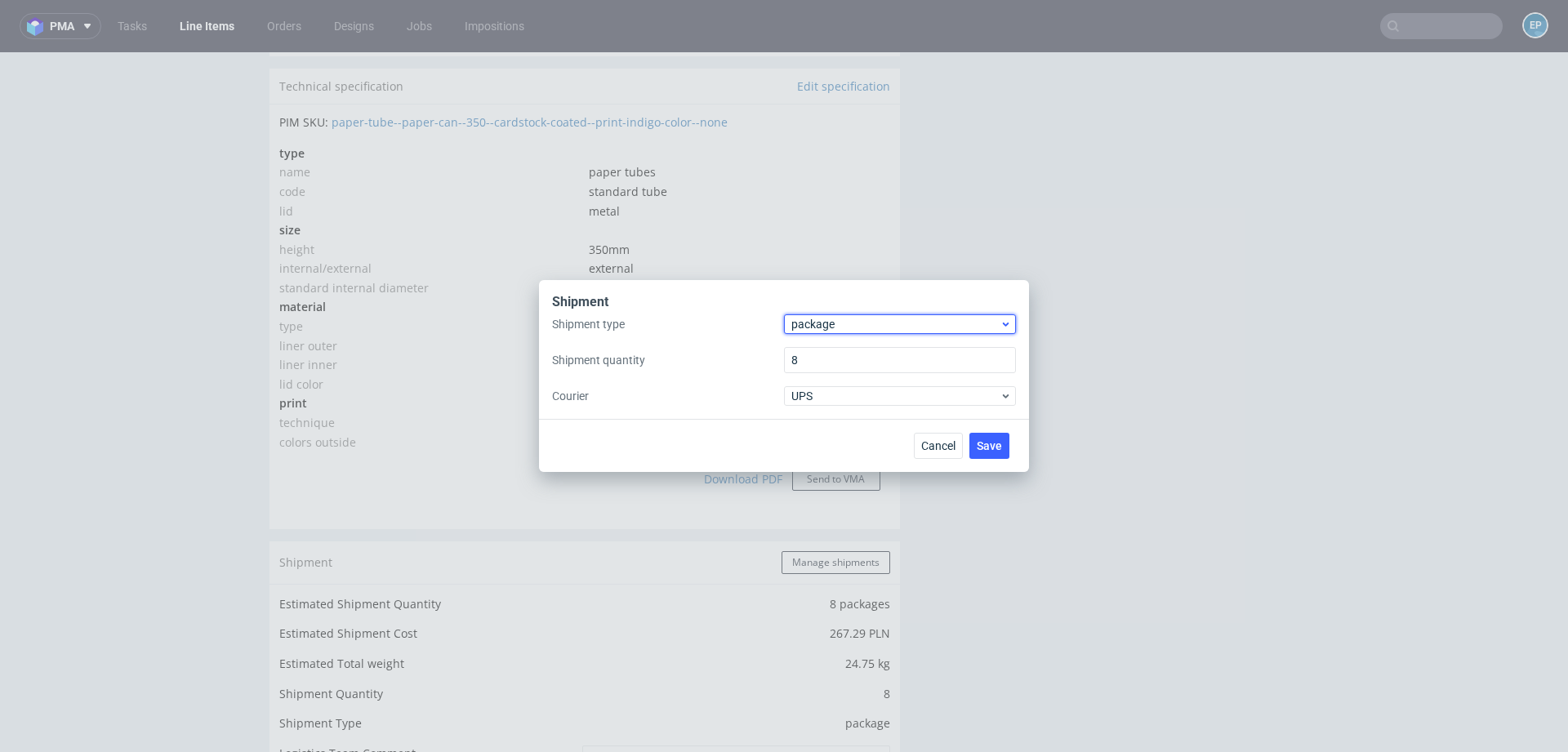
click at [822, 323] on span "package" at bounding box center [896, 324] width 208 height 17
click at [822, 348] on div "pallet" at bounding box center [900, 359] width 219 height 30
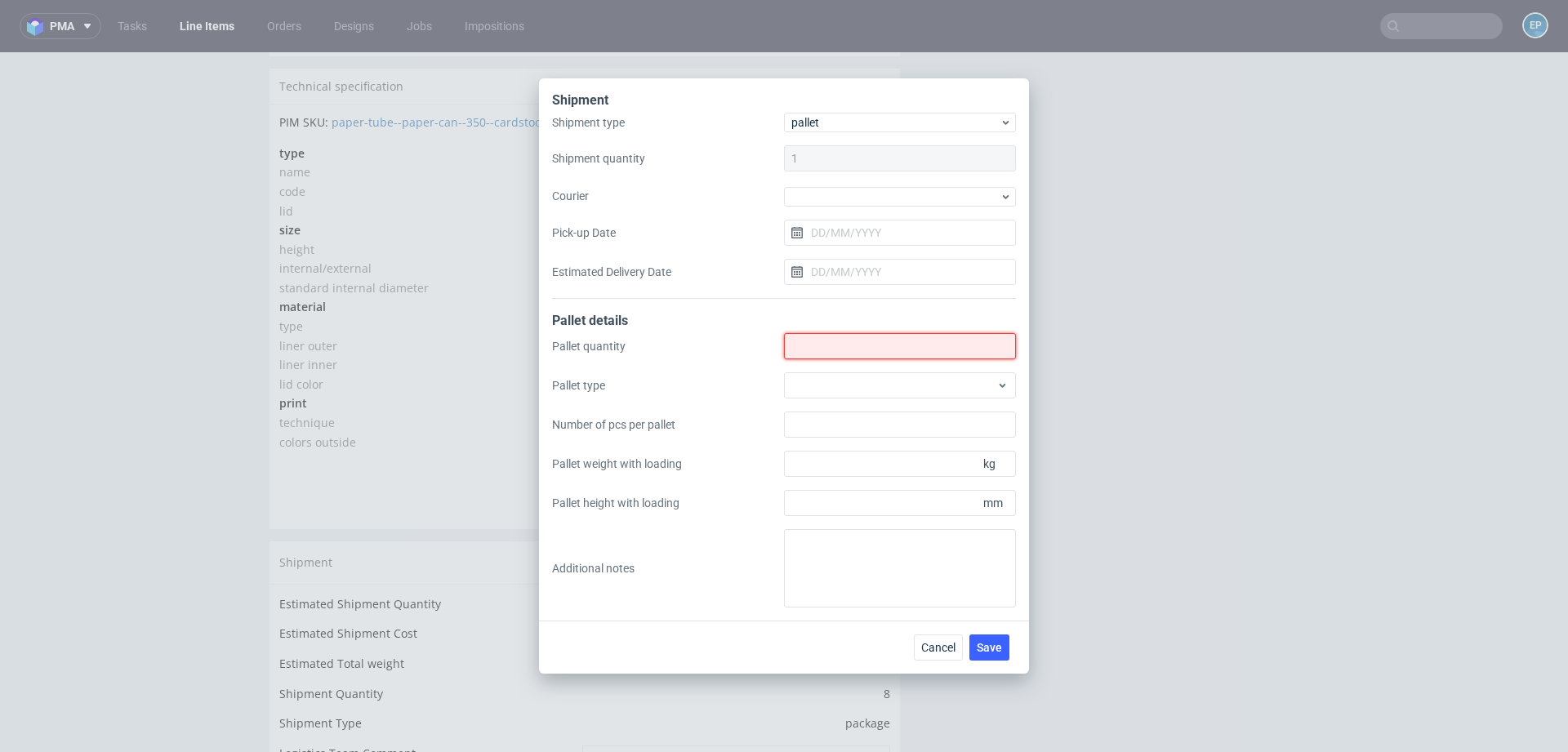
click at [822, 349] on input "Shipment type" at bounding box center [900, 347] width 232 height 26
type input "1"
click at [812, 388] on div at bounding box center [900, 385] width 232 height 26
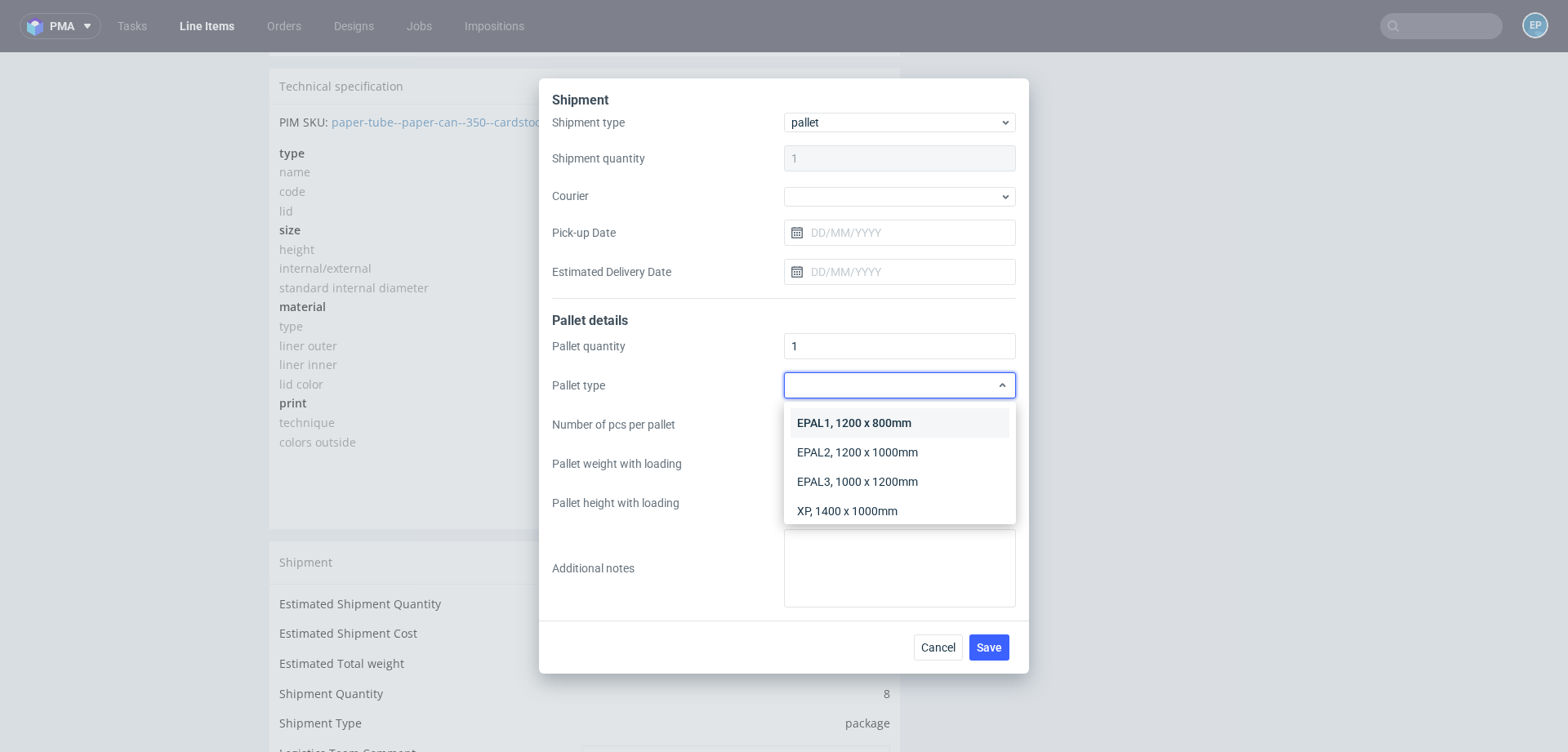
click at [812, 415] on div "EPAL1, 1200 x 800mm" at bounding box center [900, 423] width 219 height 30
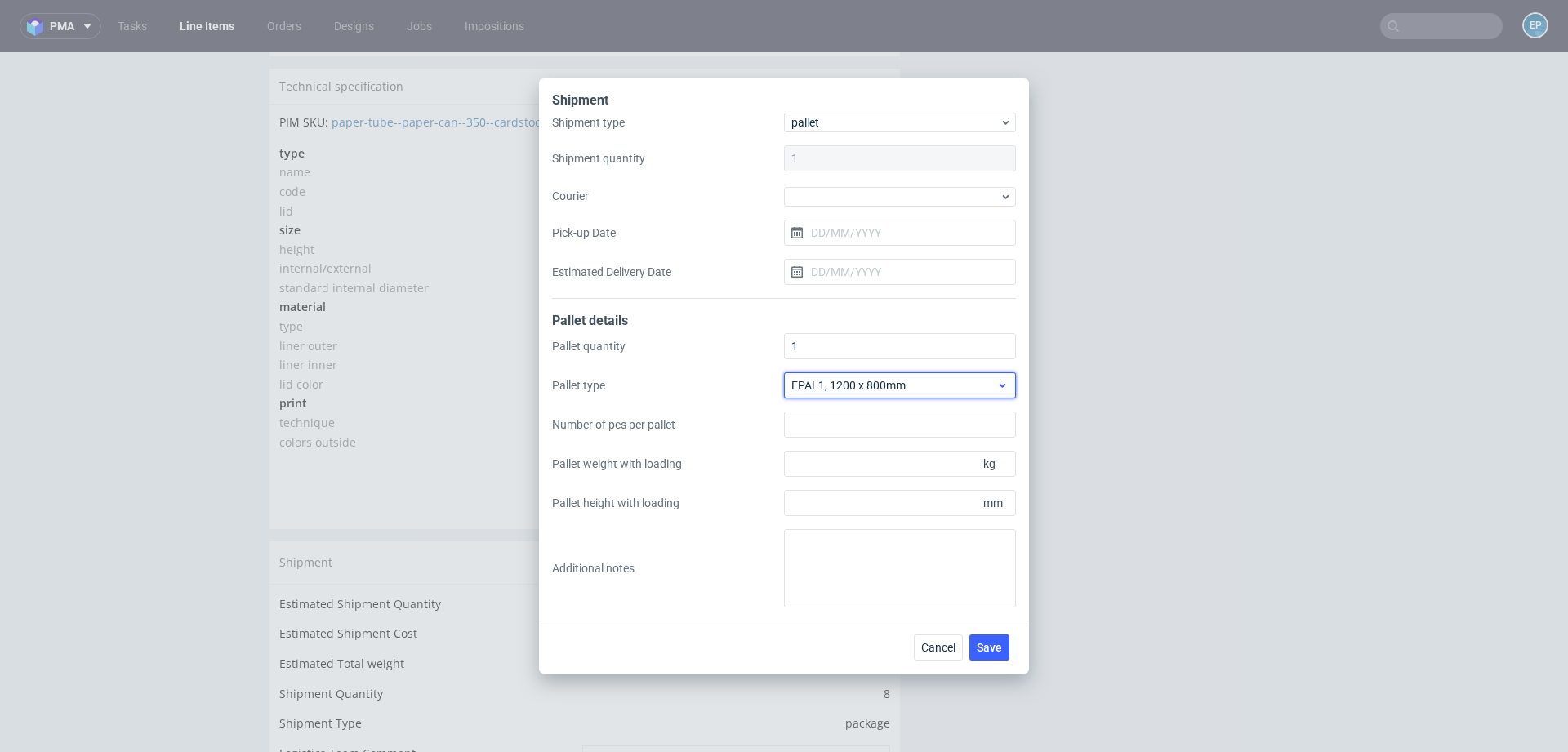
click at [834, 396] on div "EPAL1, 1200 x 800mm" at bounding box center [900, 385] width 232 height 26
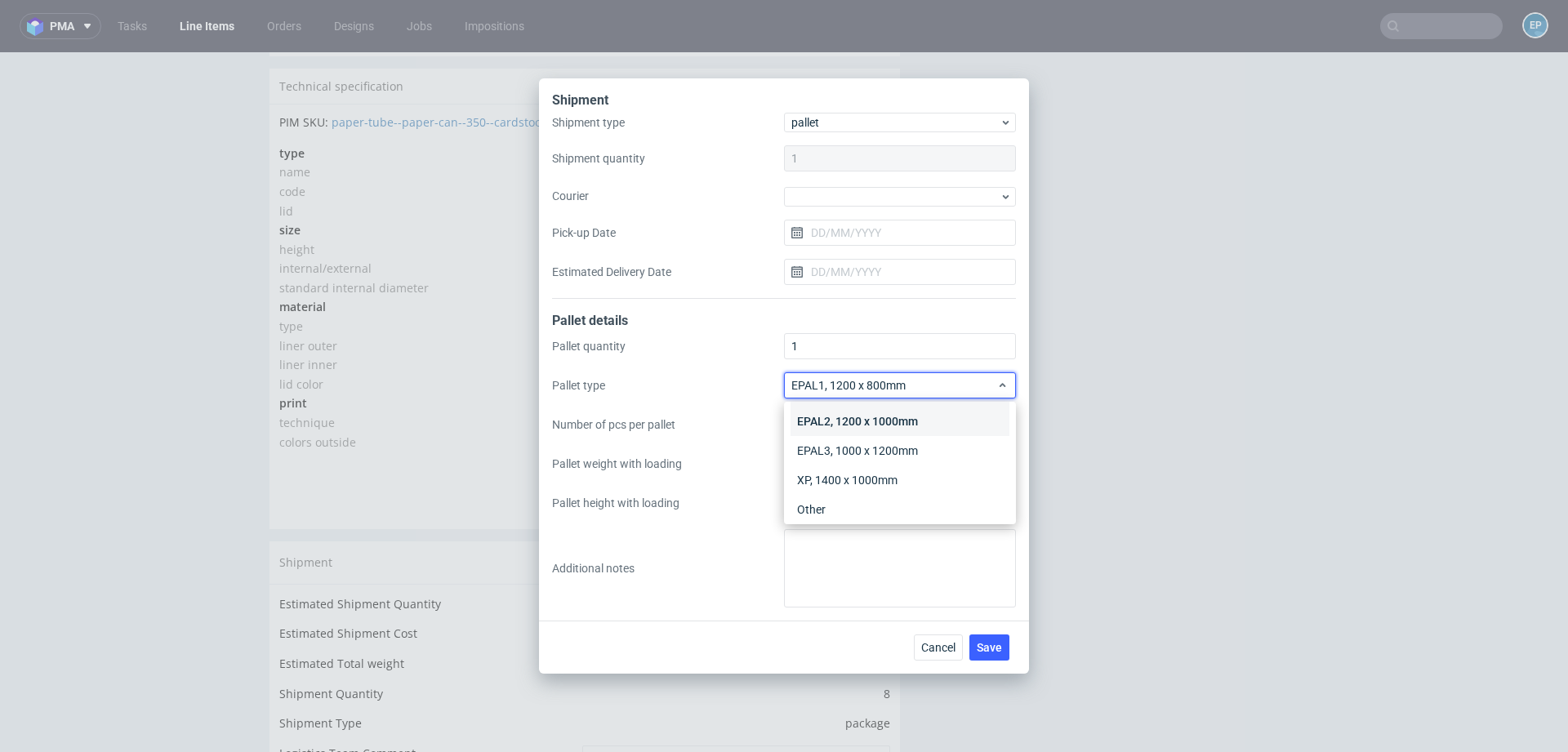
scroll to position [38, 0]
click at [829, 509] on div "Other" at bounding box center [900, 503] width 219 height 30
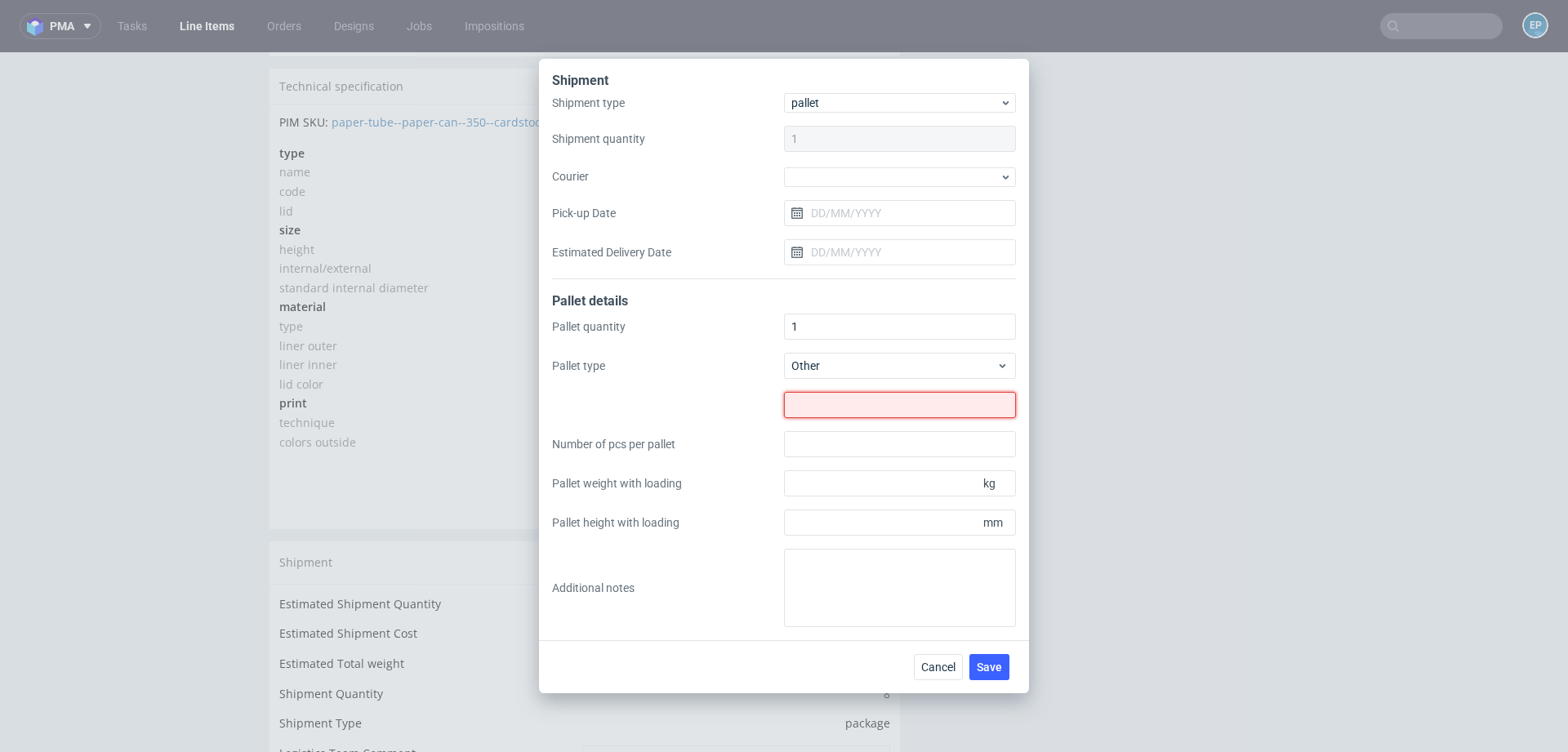
click at [837, 412] on input "text" at bounding box center [900, 405] width 232 height 26
type input "800x600"
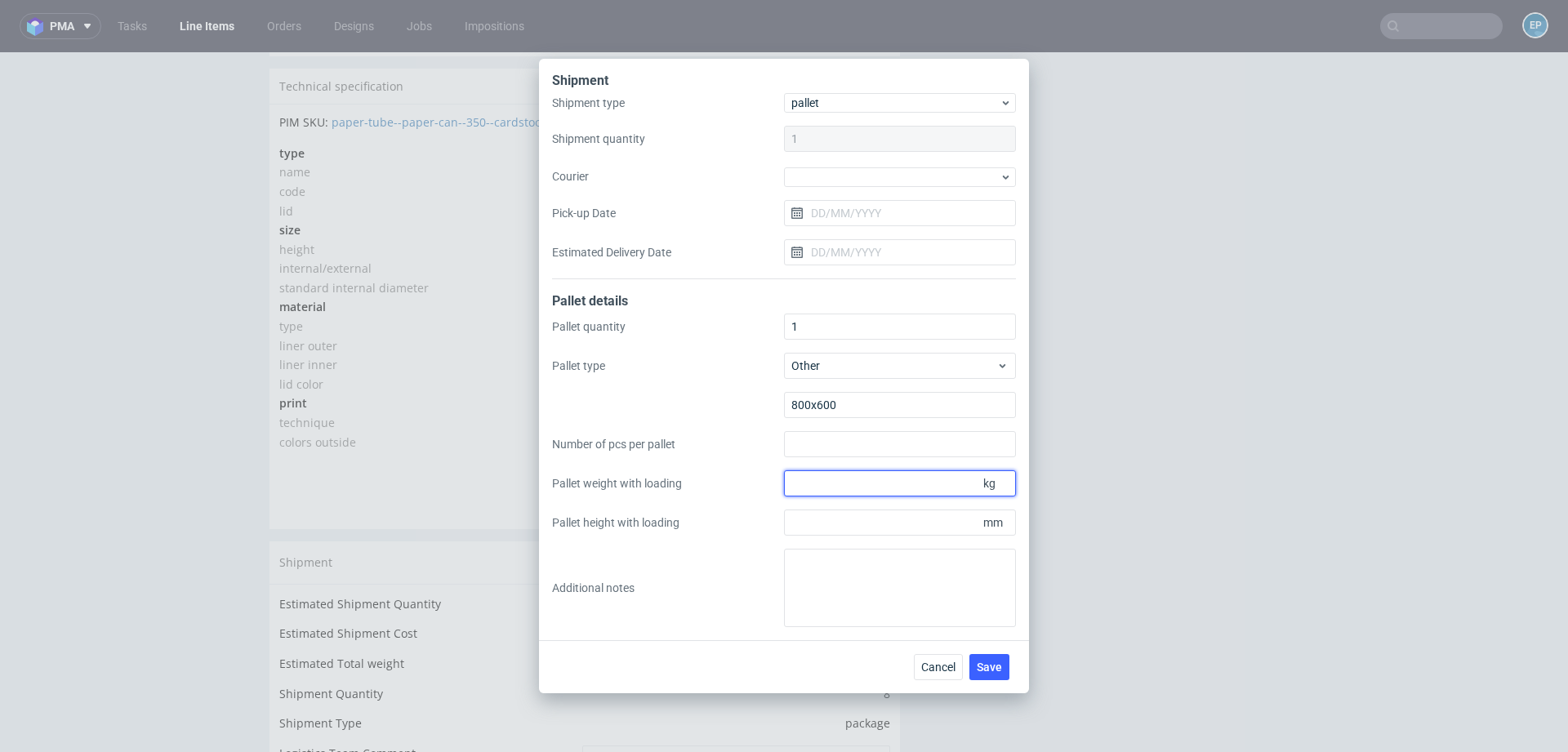
click at [830, 476] on input "Pallet weight with loading" at bounding box center [900, 483] width 232 height 26
type input "80"
type input "1800"
click at [974, 672] on button "Save" at bounding box center [989, 667] width 40 height 26
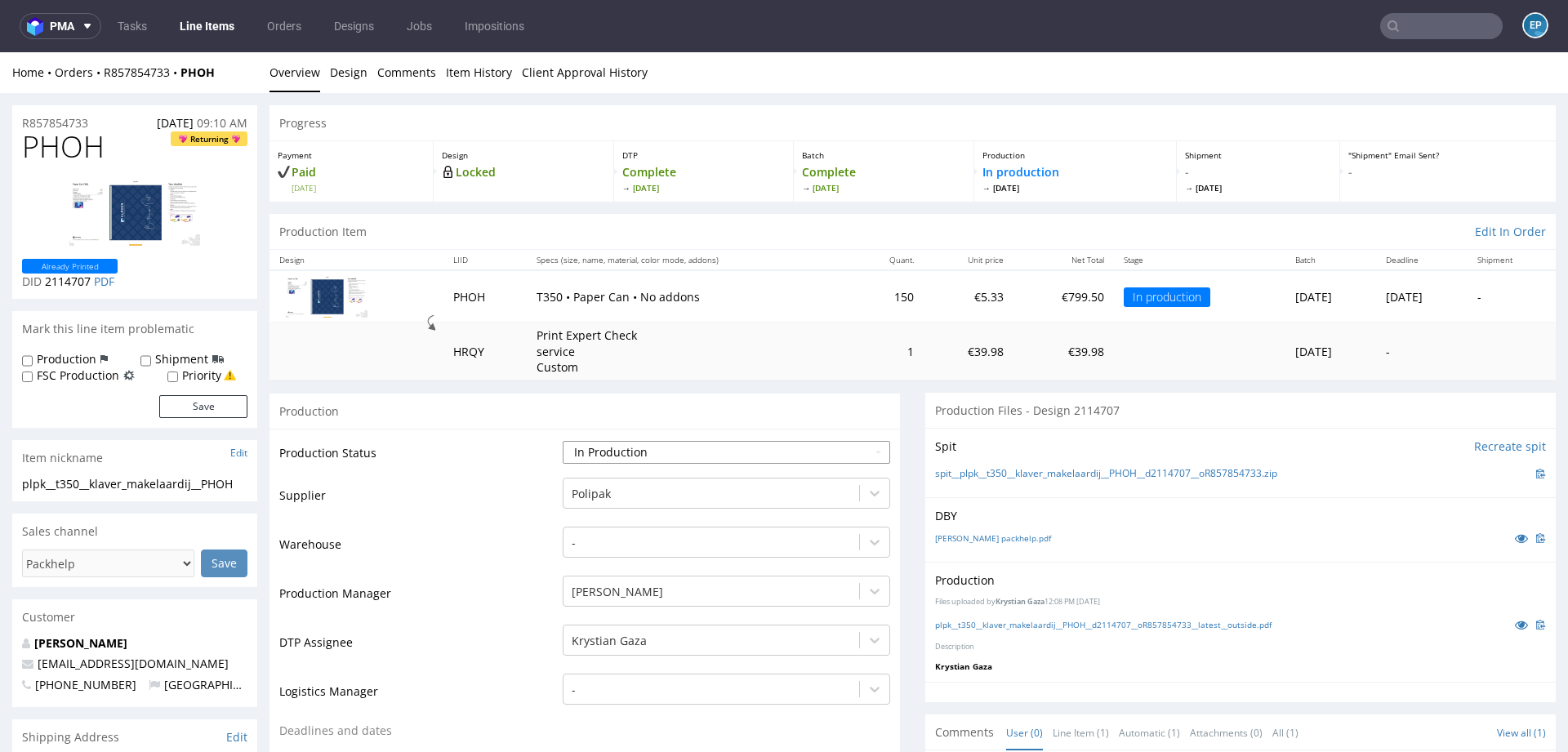
click at [688, 445] on select "Waiting for Artwork Waiting for Diecut Waiting for Mockup Waiting for DTP Waiti…" at bounding box center [727, 453] width 327 height 23
select select "production_complete"
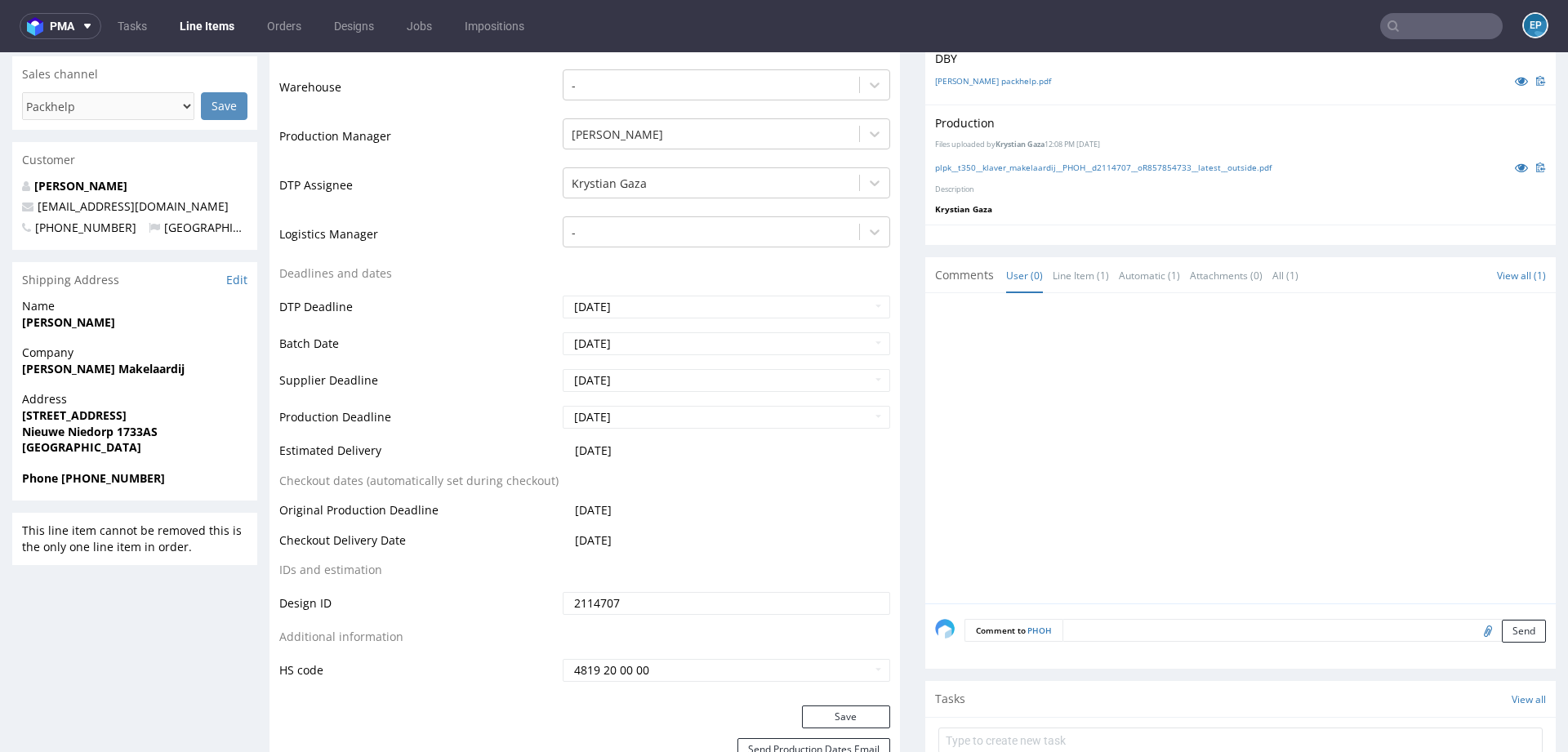
scroll to position [481, 0]
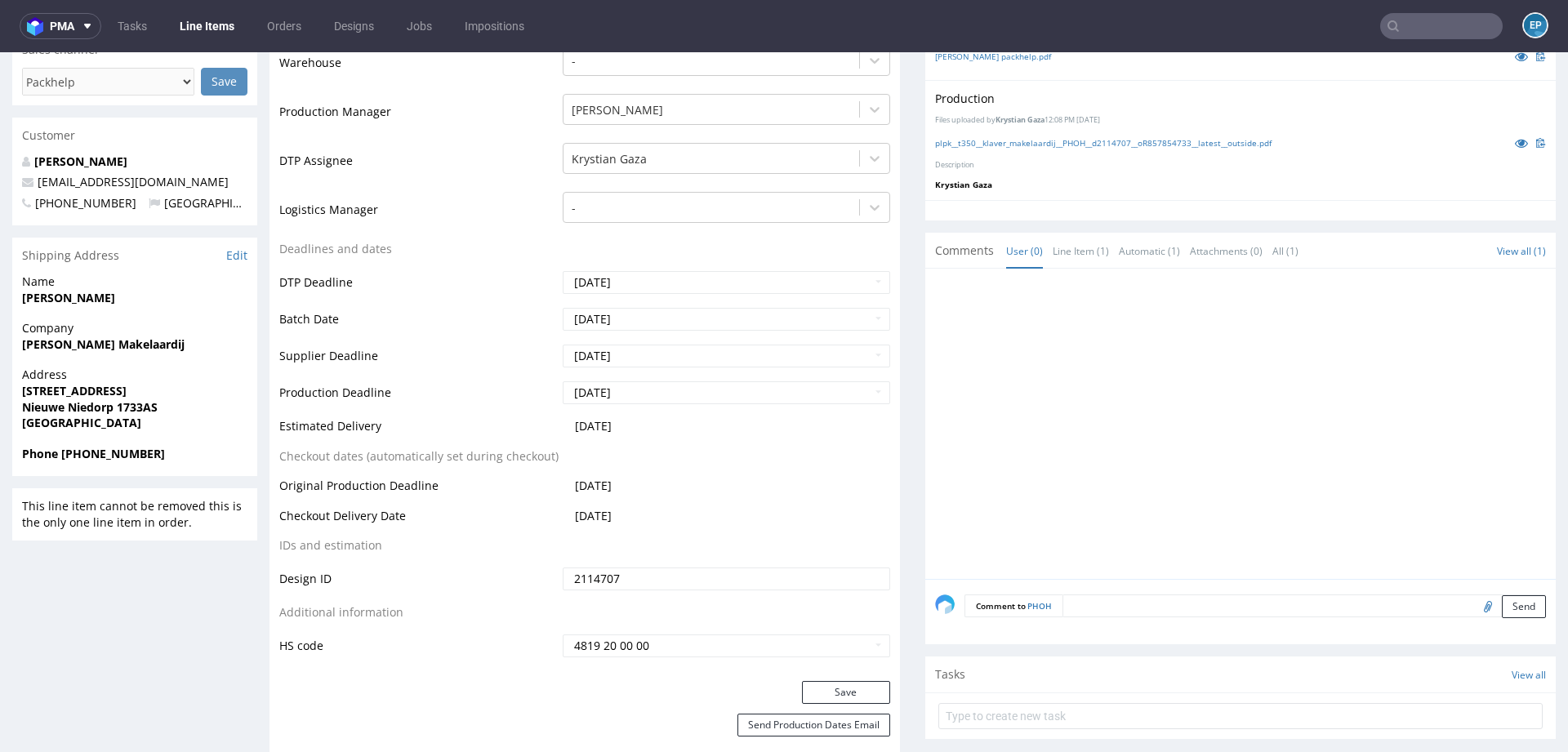
click at [833, 677] on div "Production Status Waiting for Artwork Waiting for Diecut Waiting for Mockup Wai…" at bounding box center [585, 313] width 630 height 734
click at [832, 678] on div "Production Status Waiting for Artwork Waiting for Diecut Waiting for Mockup Wai…" at bounding box center [585, 313] width 630 height 734
click at [830, 684] on button "Save" at bounding box center [846, 692] width 88 height 23
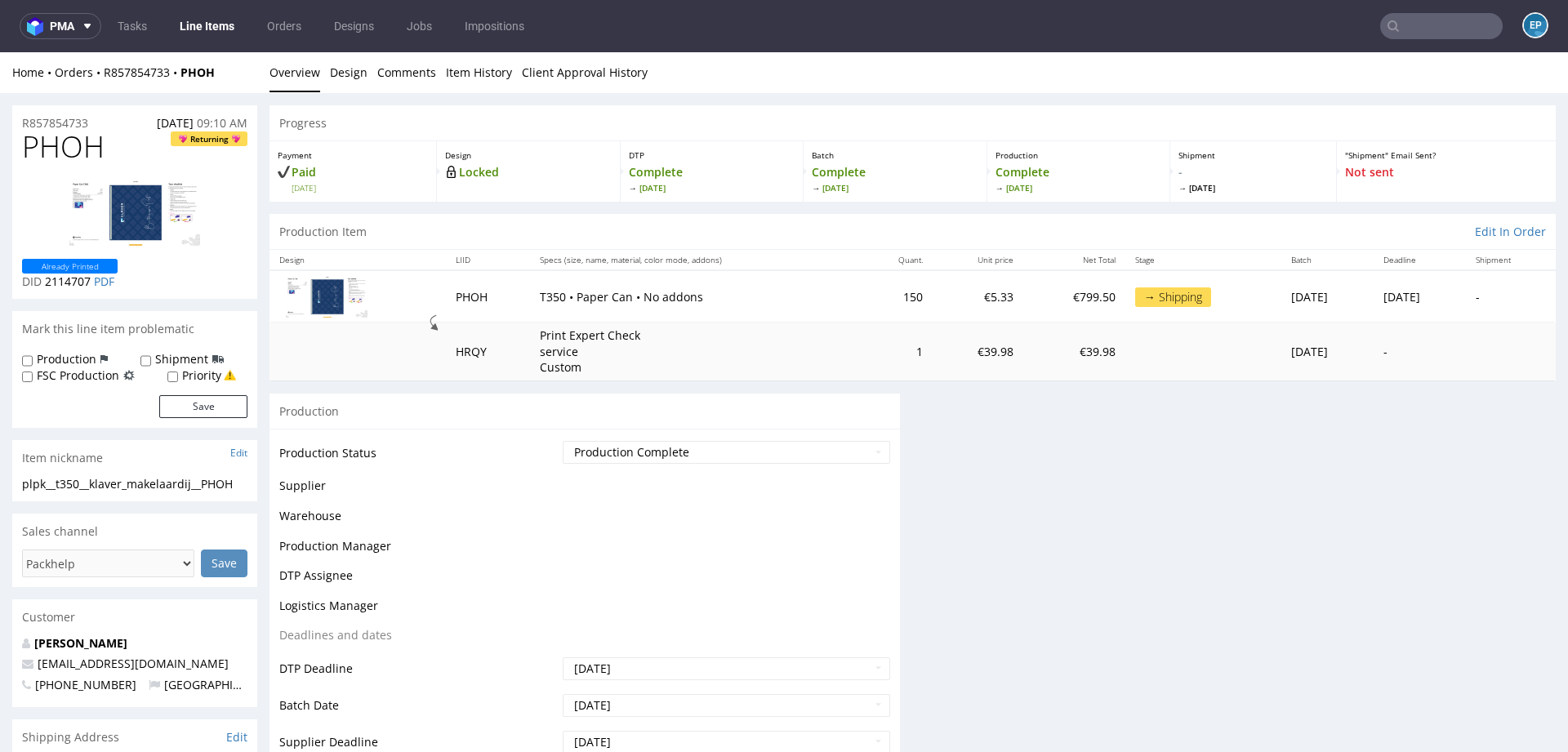
scroll to position [0, 0]
